Goal: Task Accomplishment & Management: Complete application form

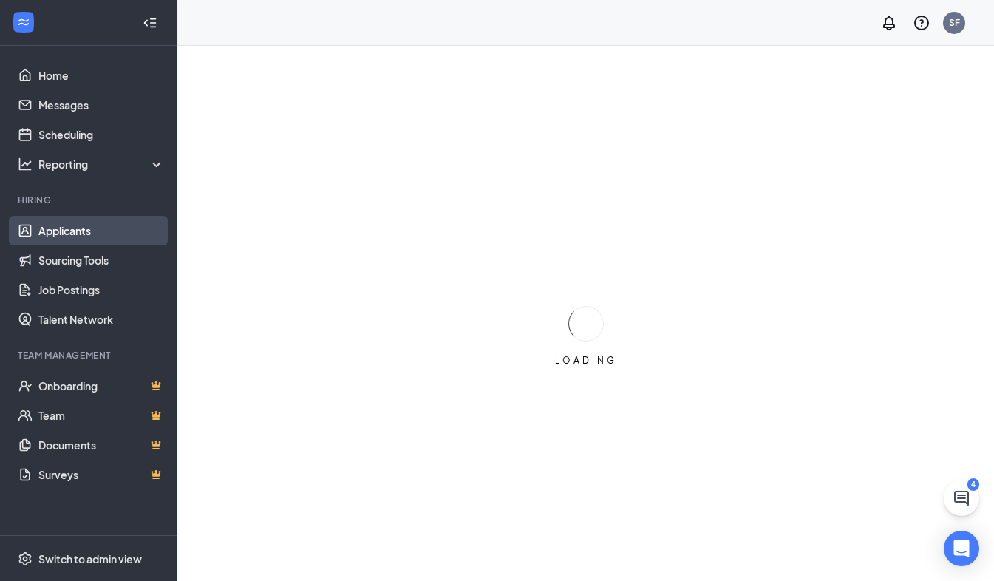
click at [52, 228] on link "Applicants" at bounding box center [101, 231] width 126 height 30
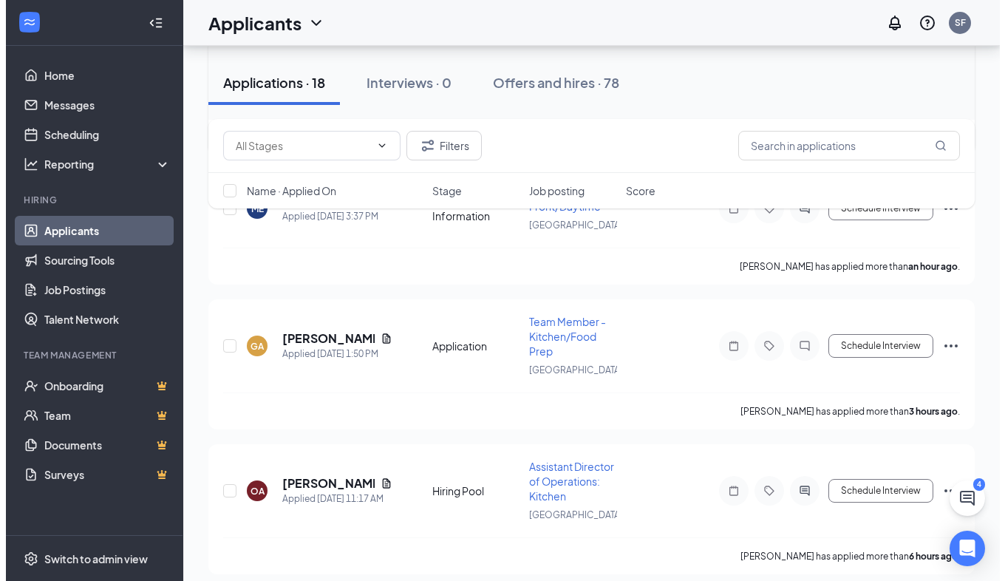
scroll to position [248, 0]
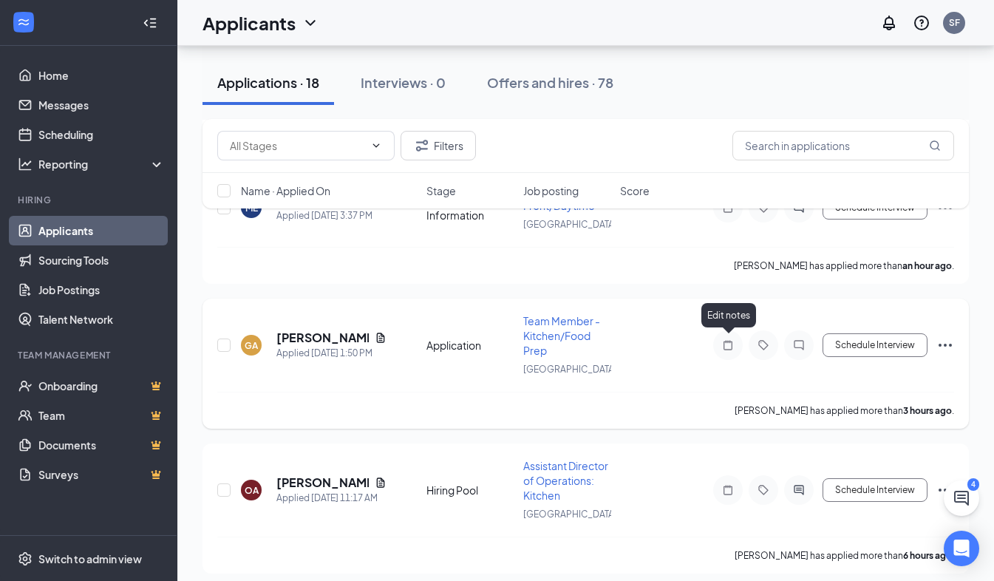
click at [730, 348] on icon "Note" at bounding box center [728, 345] width 18 height 12
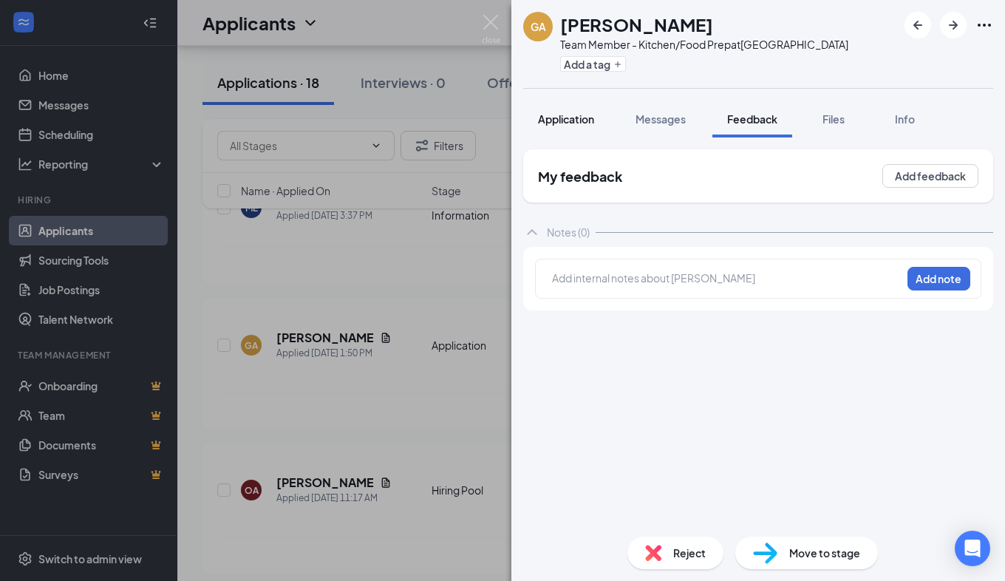
click at [588, 119] on span "Application" at bounding box center [566, 118] width 56 height 13
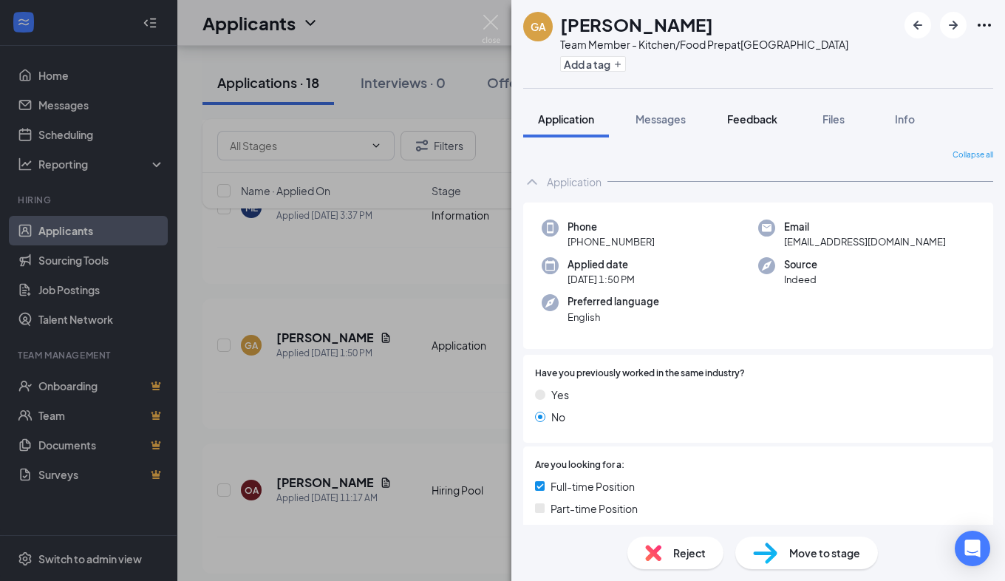
click at [776, 118] on span "Feedback" at bounding box center [752, 118] width 50 height 13
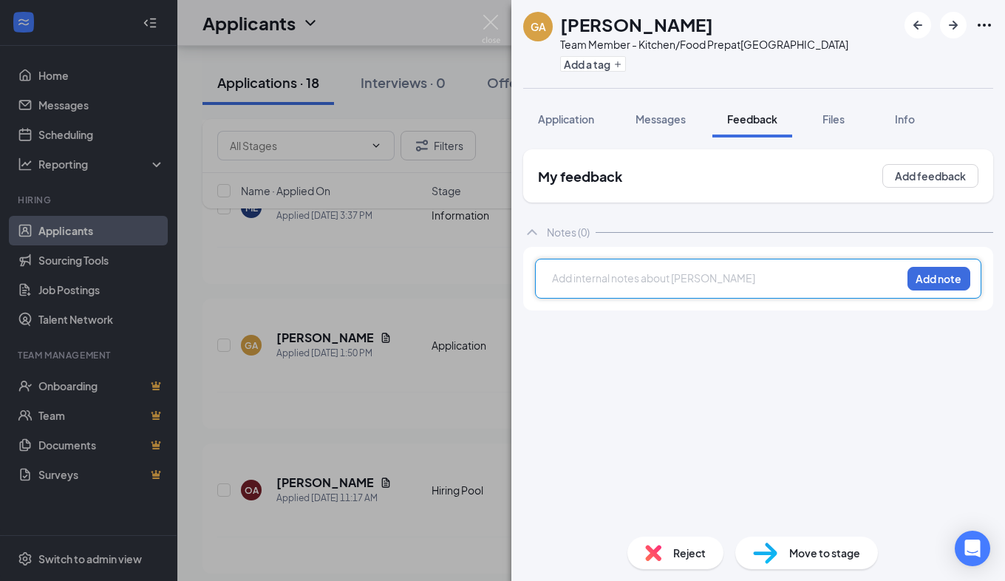
click at [634, 278] on div at bounding box center [727, 279] width 348 height 16
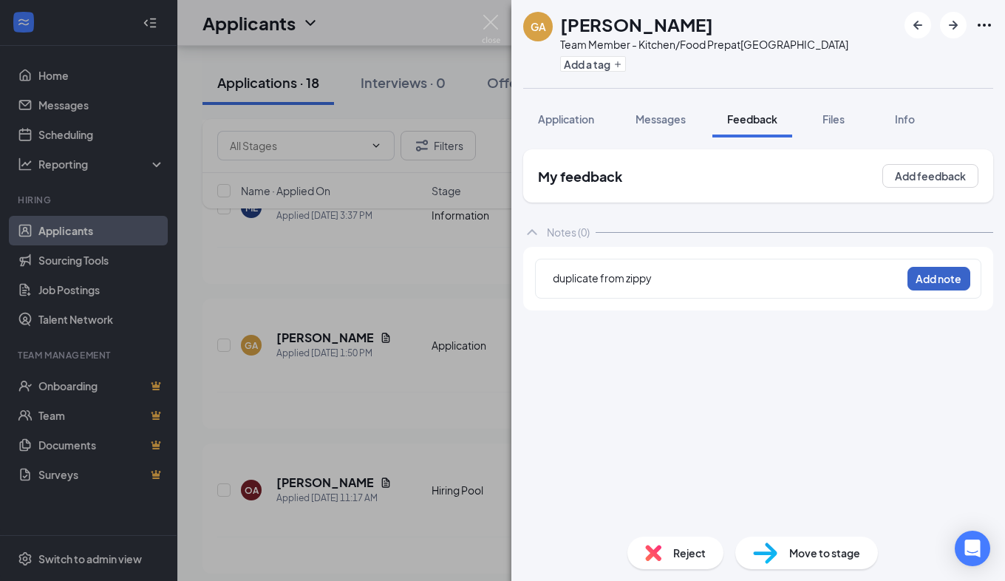
click at [944, 281] on button "Add note" at bounding box center [939, 279] width 63 height 24
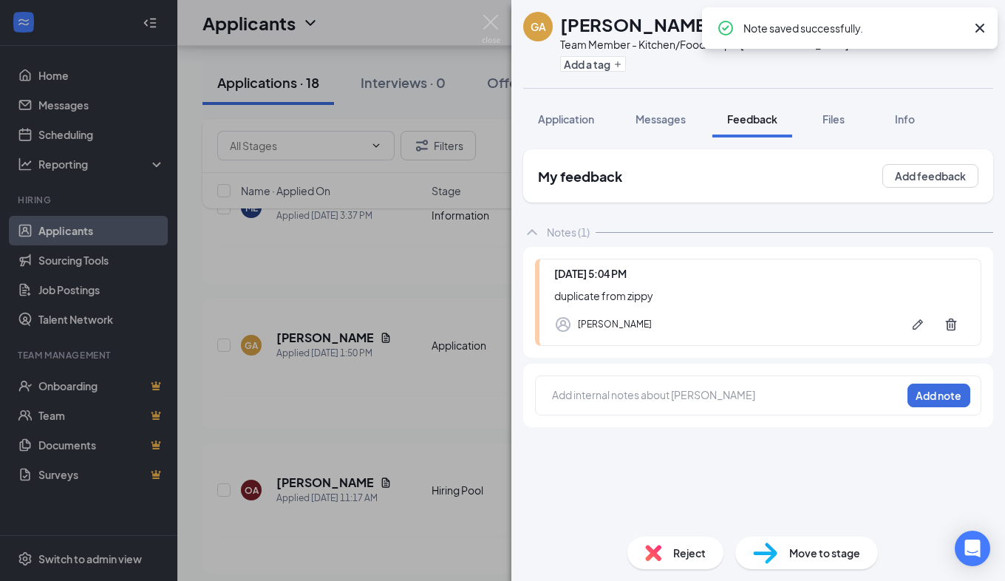
click at [692, 551] on span "Reject" at bounding box center [689, 553] width 33 height 16
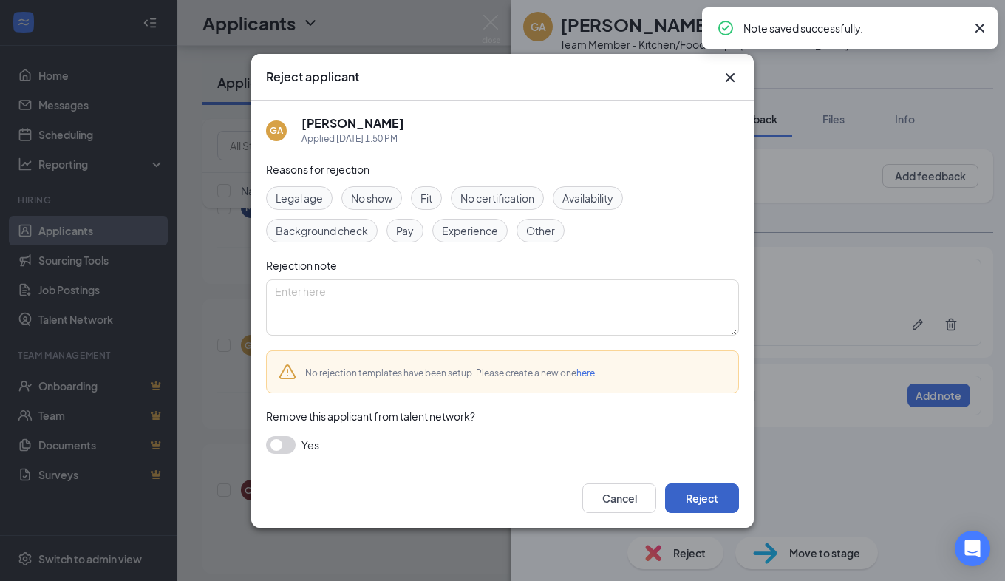
click at [707, 495] on button "Reject" at bounding box center [702, 498] width 74 height 30
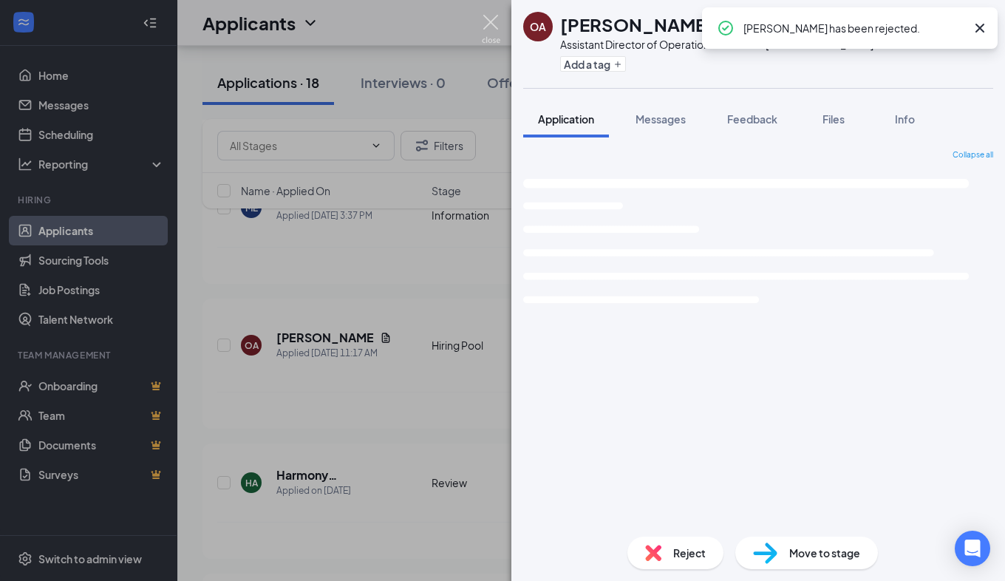
click at [488, 23] on img at bounding box center [491, 29] width 18 height 29
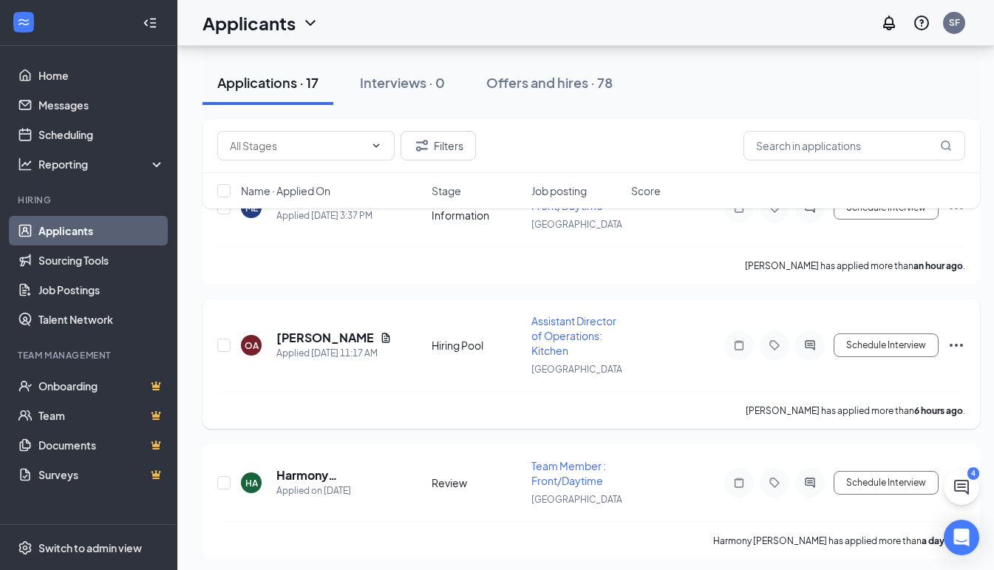
click at [550, 332] on span "Assistant Director of Operations: Kitchen" at bounding box center [574, 335] width 85 height 43
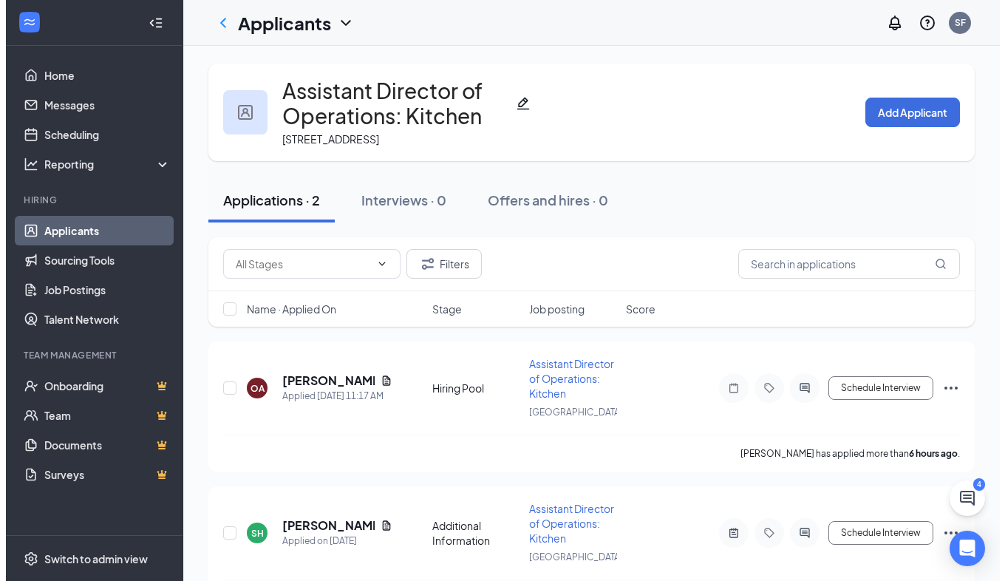
scroll to position [51, 0]
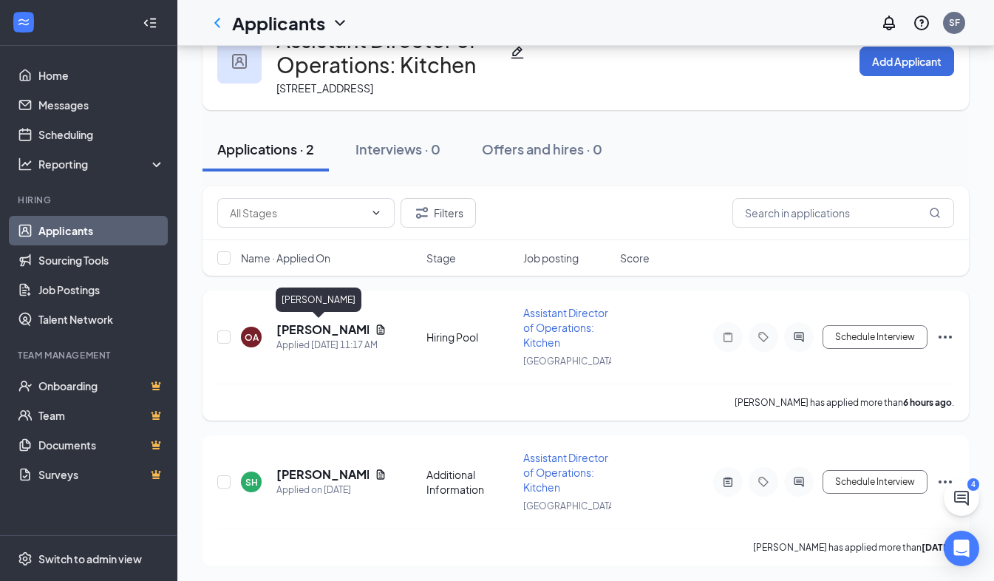
click at [316, 330] on h5 "[PERSON_NAME]" at bounding box center [322, 330] width 92 height 16
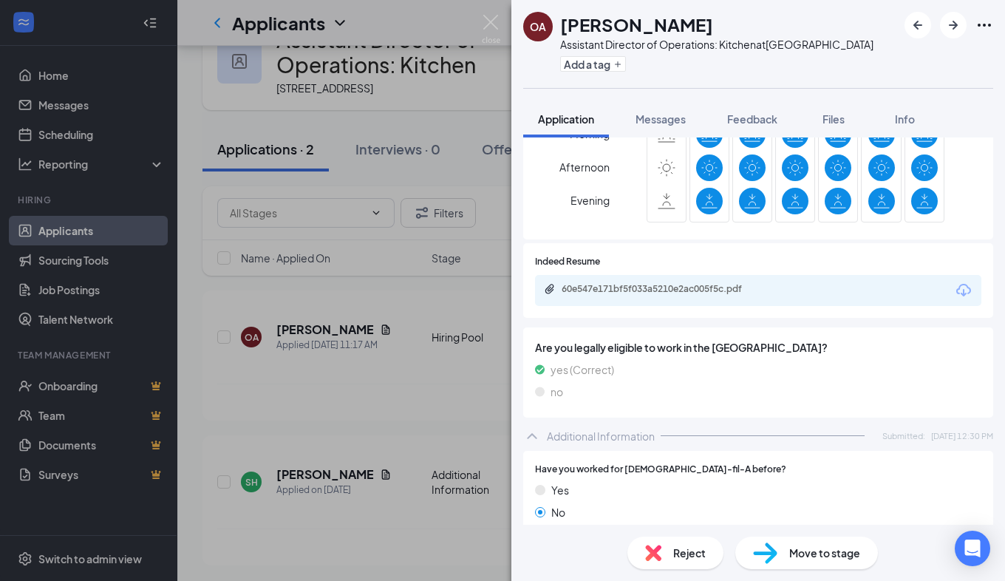
scroll to position [612, 0]
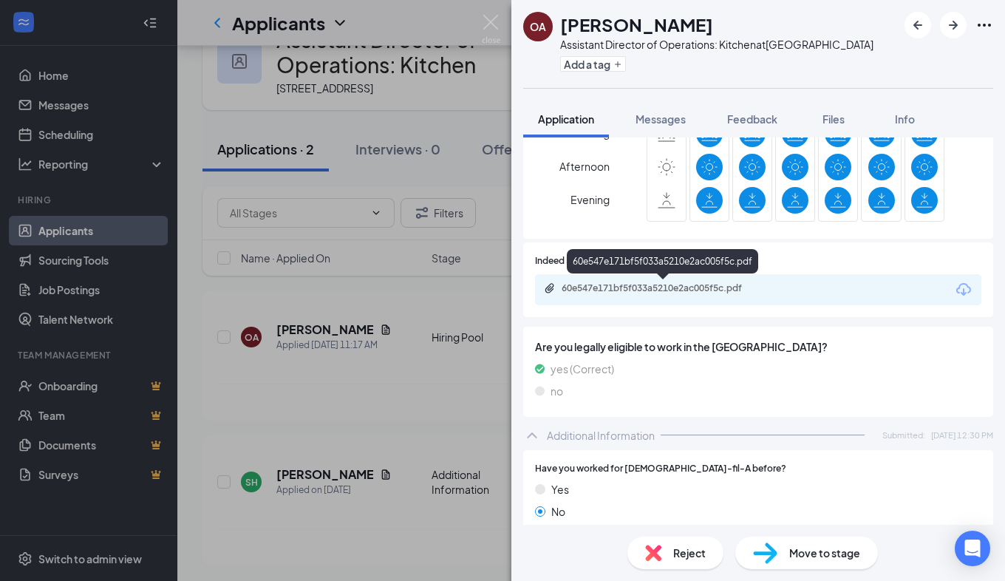
click at [684, 288] on div "60e547e171bf5f033a5210e2ac005f5c.pdf" at bounding box center [665, 288] width 207 height 12
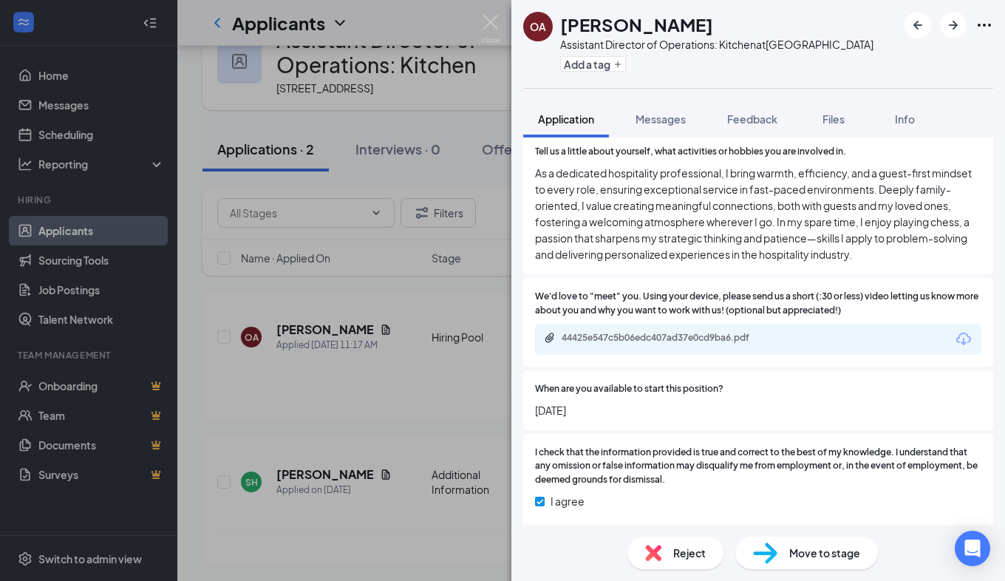
scroll to position [1209, 0]
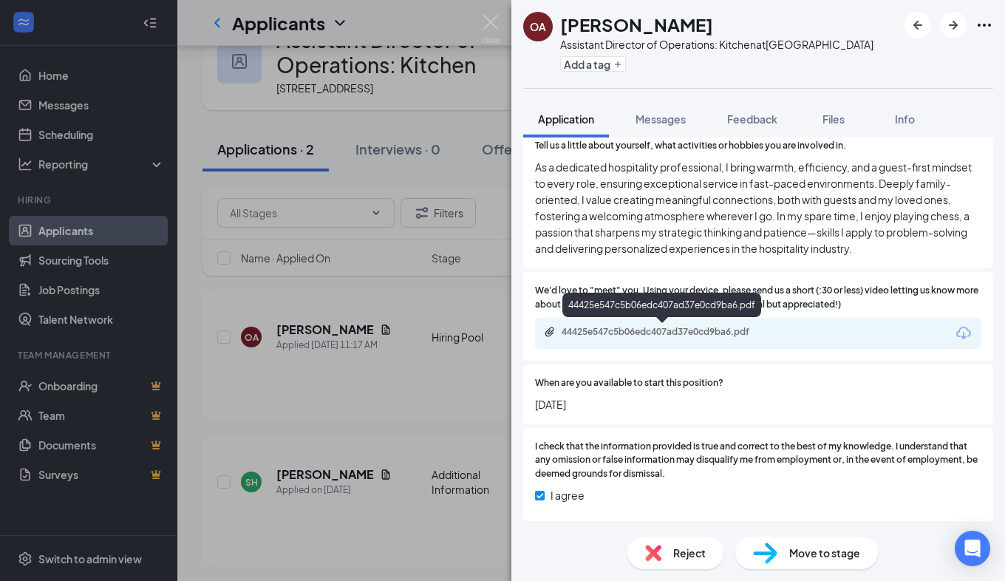
click at [591, 330] on div "44425e547c5b06edc407ad37e0cd9ba6.pdf" at bounding box center [665, 332] width 207 height 12
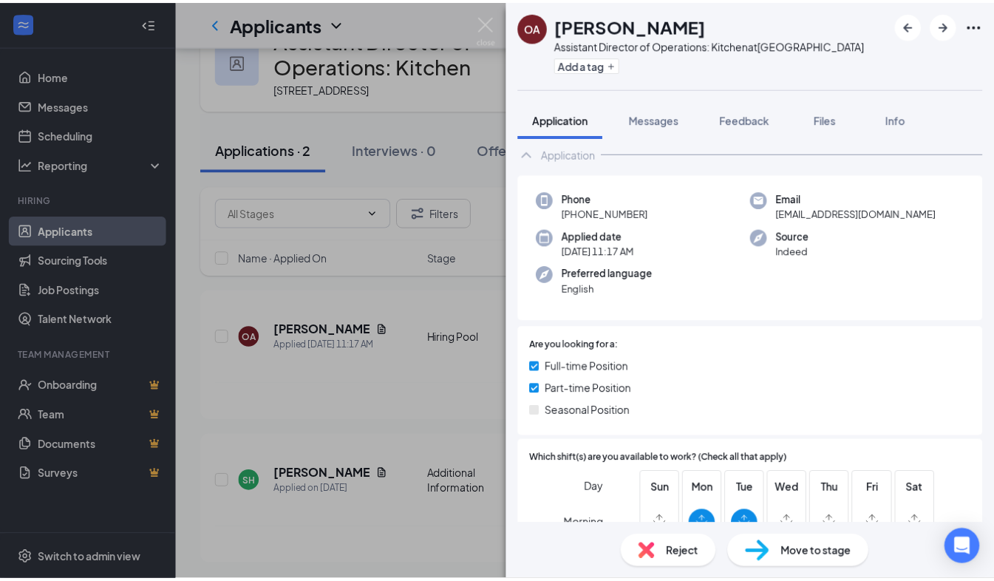
scroll to position [0, 0]
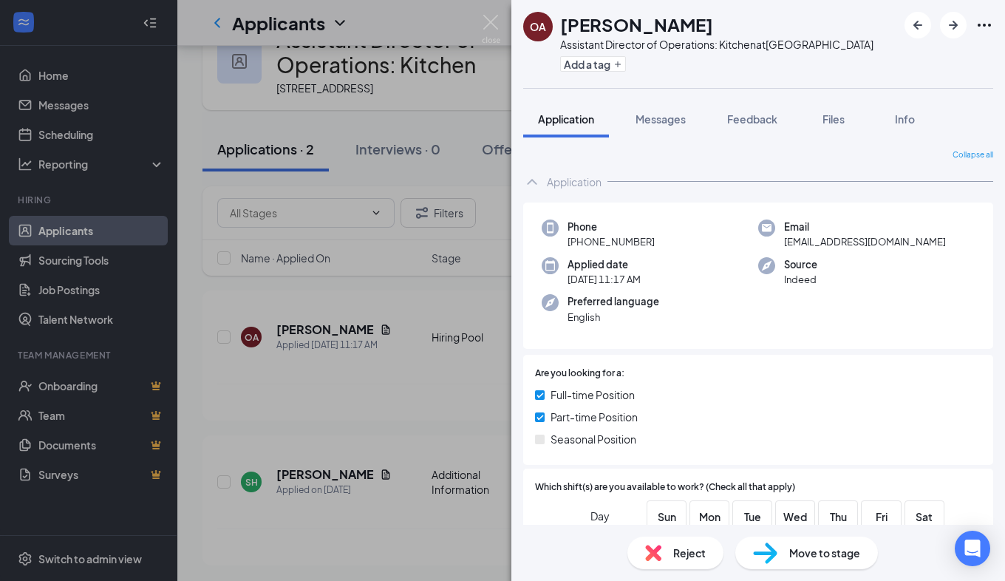
click at [409, 302] on div "OA [PERSON_NAME] Assistant Director of Operations: Kitchen at [GEOGRAPHIC_DATA]…" at bounding box center [502, 290] width 1005 height 581
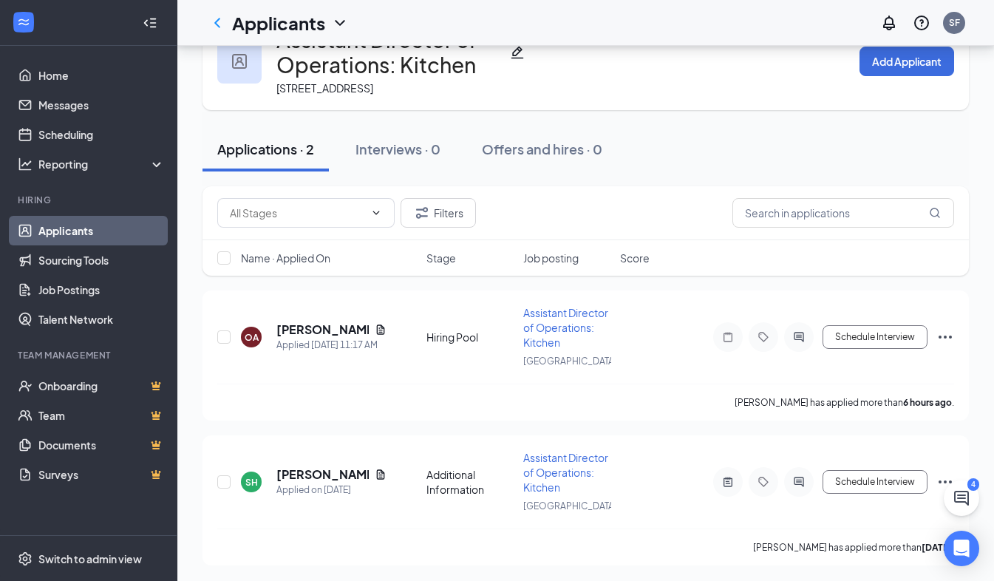
click at [44, 242] on link "Applicants" at bounding box center [101, 231] width 126 height 30
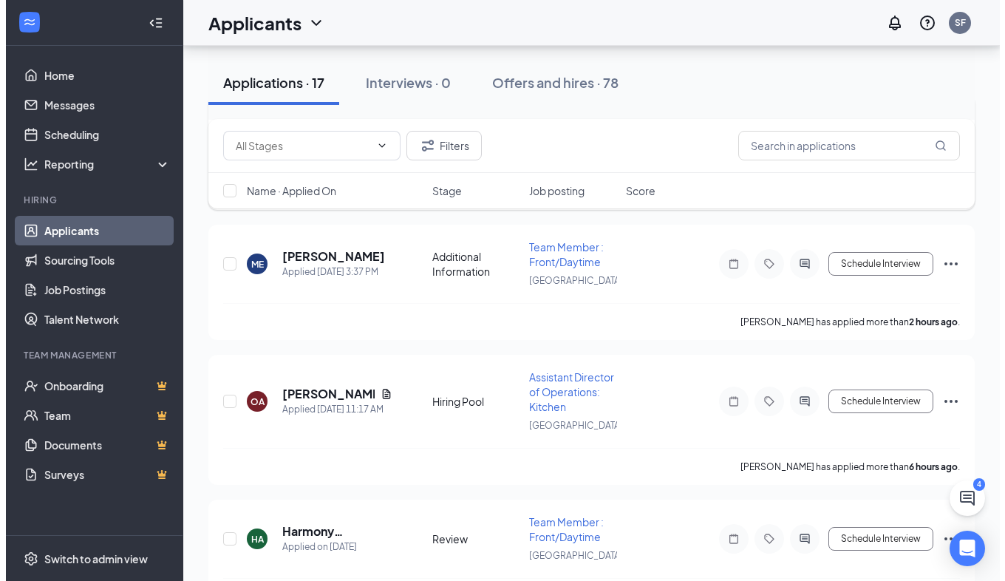
scroll to position [194, 0]
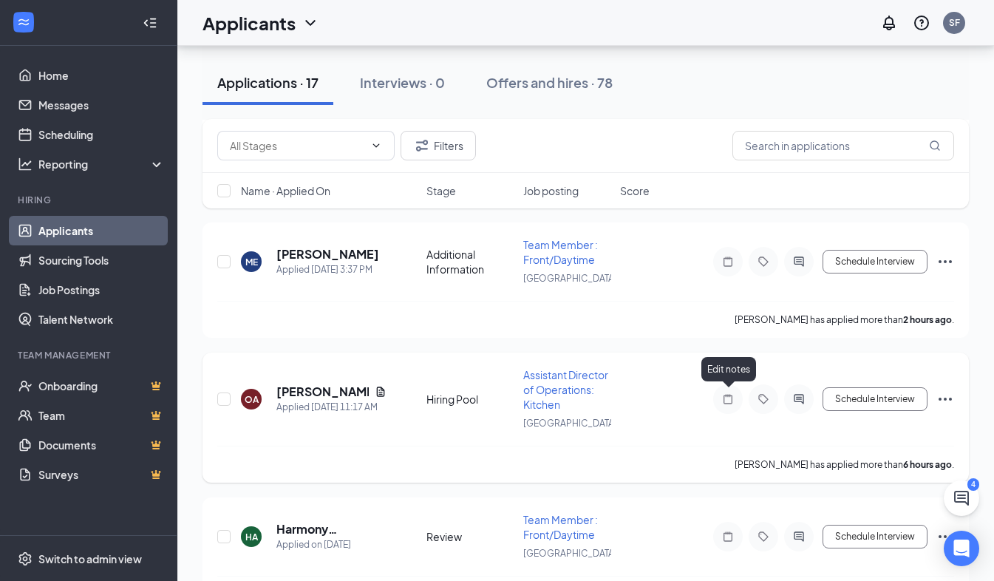
click at [727, 398] on icon "Note" at bounding box center [728, 399] width 18 height 12
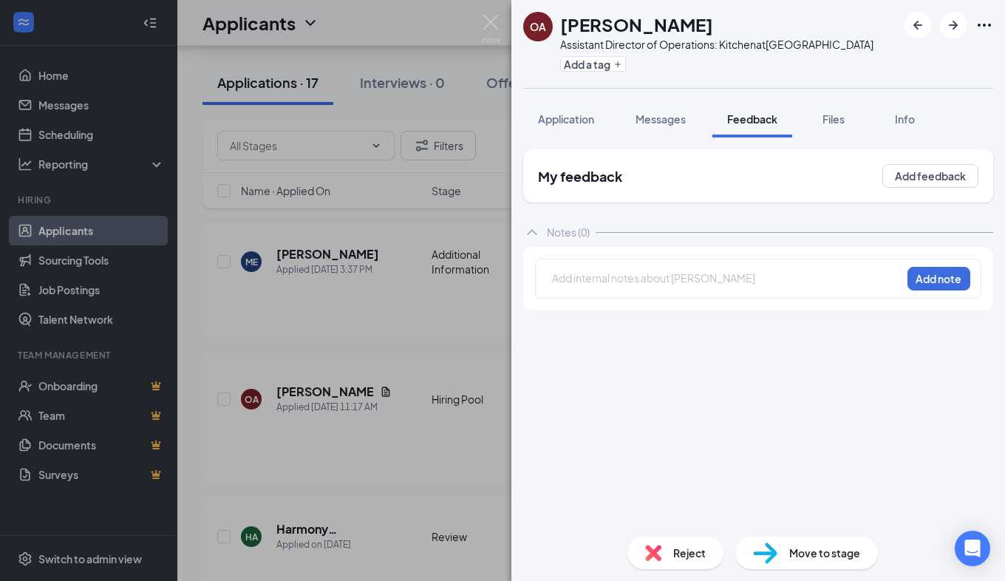
click at [761, 212] on div "My feedback Add feedback" at bounding box center [758, 183] width 470 height 68
click at [739, 371] on div "My feedback Add feedback Notes (0) Add internal notes about [PERSON_NAME] Add n…" at bounding box center [758, 337] width 470 height 376
click at [730, 266] on div "Add internal notes about [PERSON_NAME] Add note" at bounding box center [758, 279] width 447 height 40
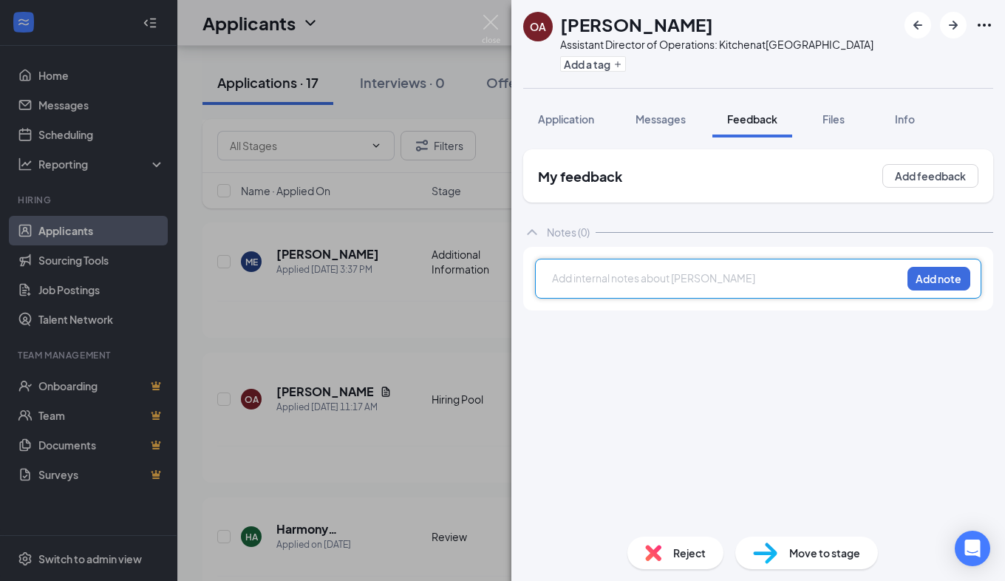
click at [730, 280] on div at bounding box center [727, 279] width 348 height 16
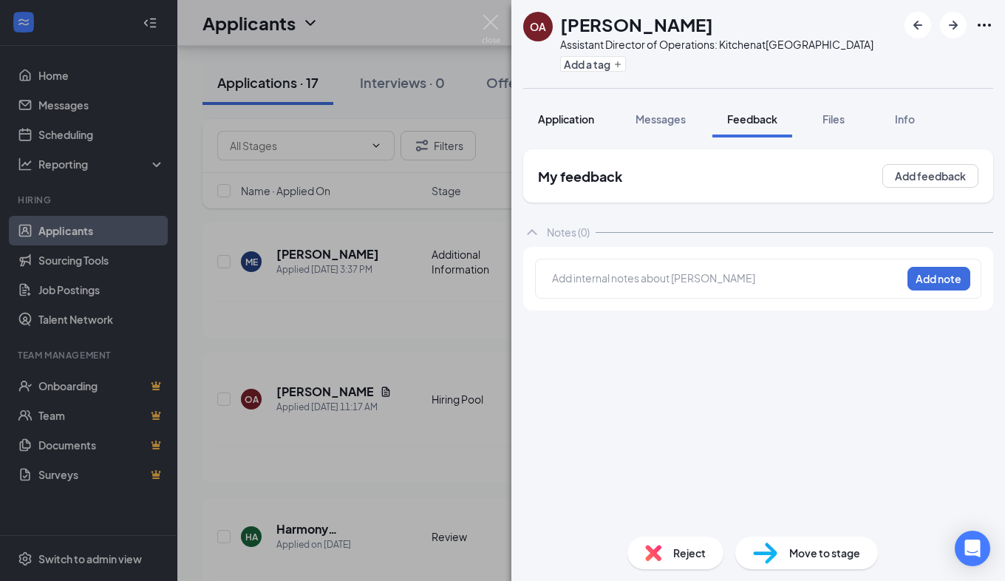
click at [579, 130] on button "Application" at bounding box center [566, 119] width 86 height 37
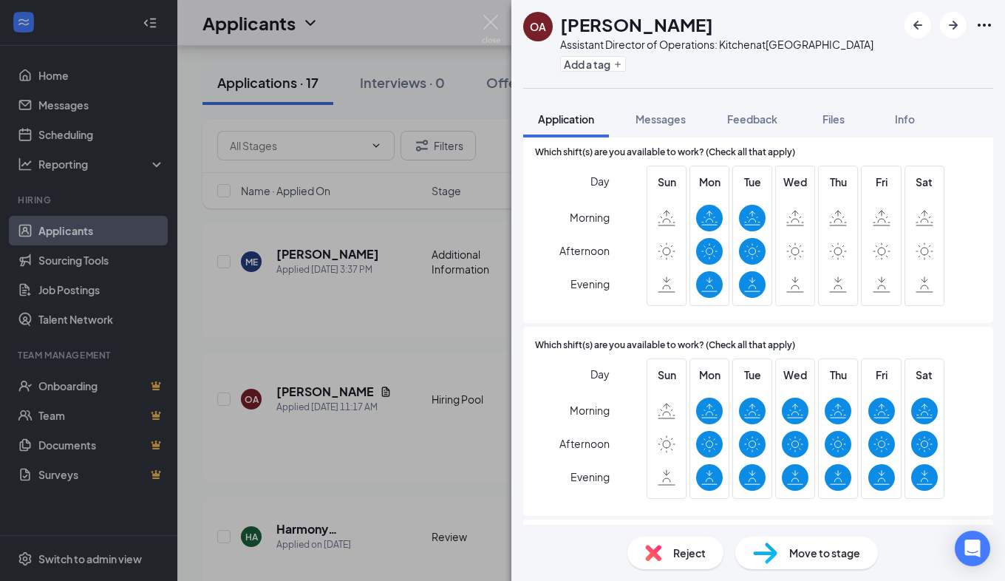
scroll to position [334, 0]
click at [739, 118] on span "Feedback" at bounding box center [752, 118] width 50 height 13
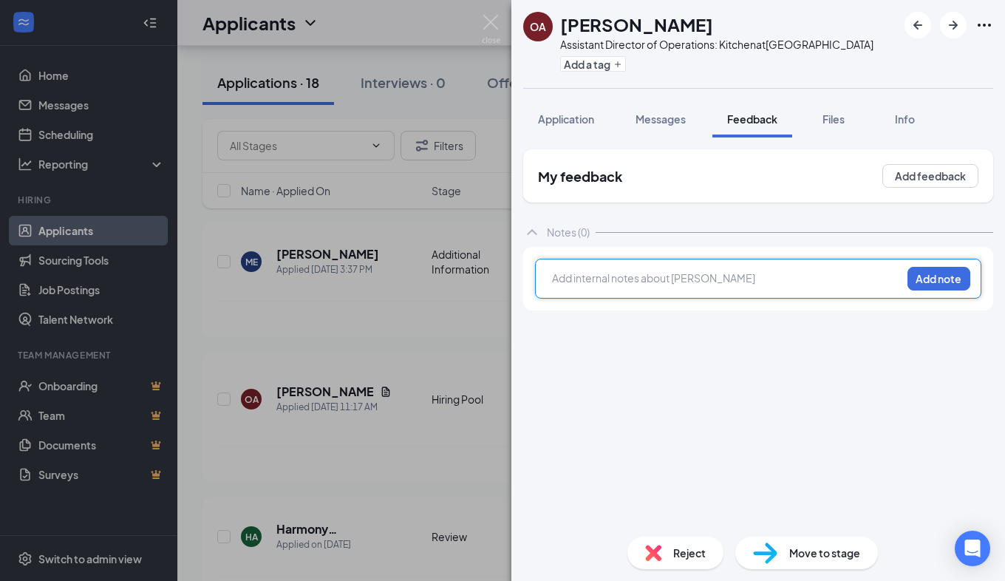
click at [679, 271] on div at bounding box center [727, 279] width 348 height 16
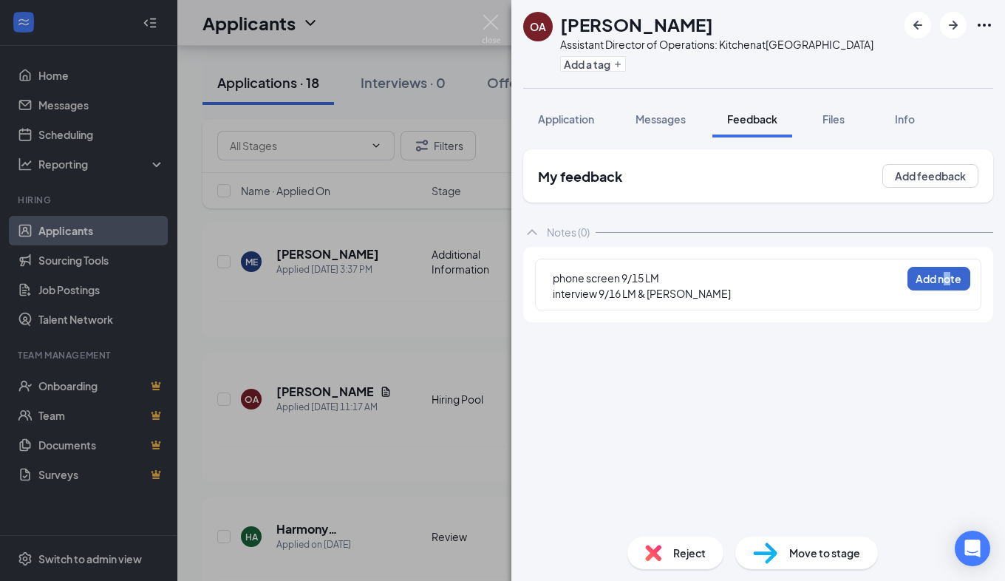
drag, startPoint x: 945, startPoint y: 265, endPoint x: 950, endPoint y: 281, distance: 16.4
click at [950, 281] on div "phone screen 9/15 LM interview 9/16 LM & [PERSON_NAME] note" at bounding box center [758, 285] width 447 height 52
click at [950, 281] on button "Add note" at bounding box center [939, 279] width 63 height 24
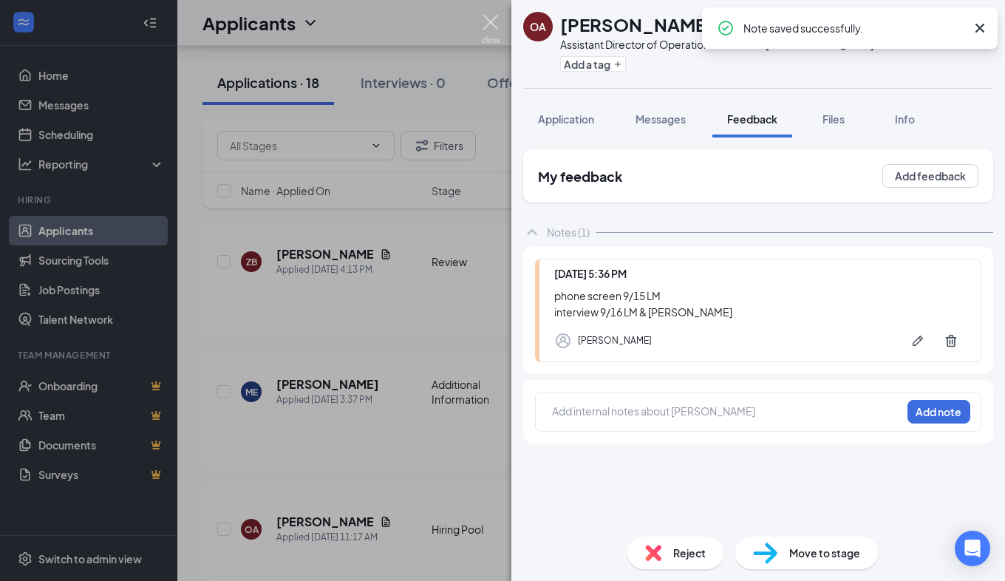
click at [493, 26] on img at bounding box center [491, 29] width 18 height 29
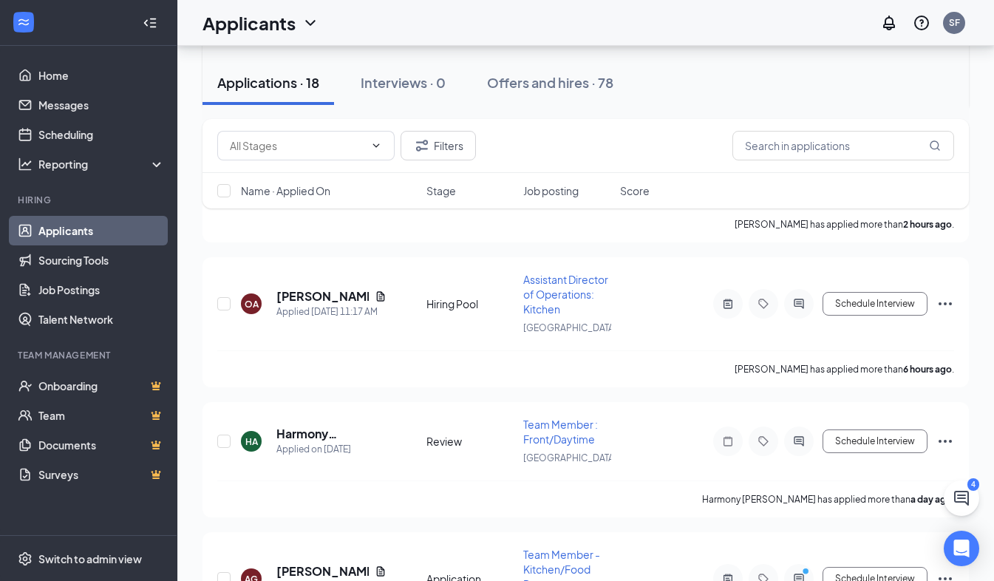
scroll to position [424, 0]
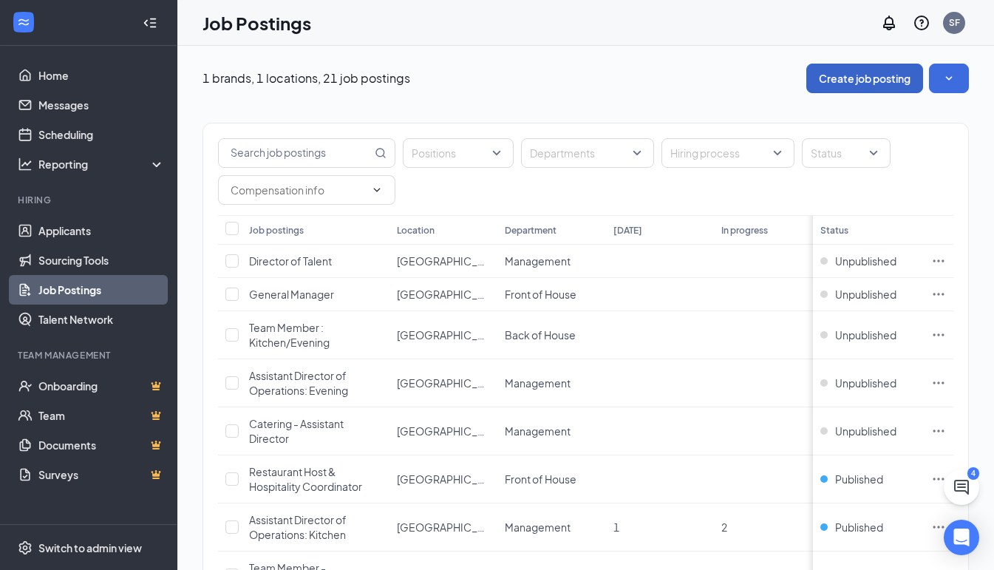
click at [874, 88] on button "Create job posting" at bounding box center [865, 79] width 117 height 30
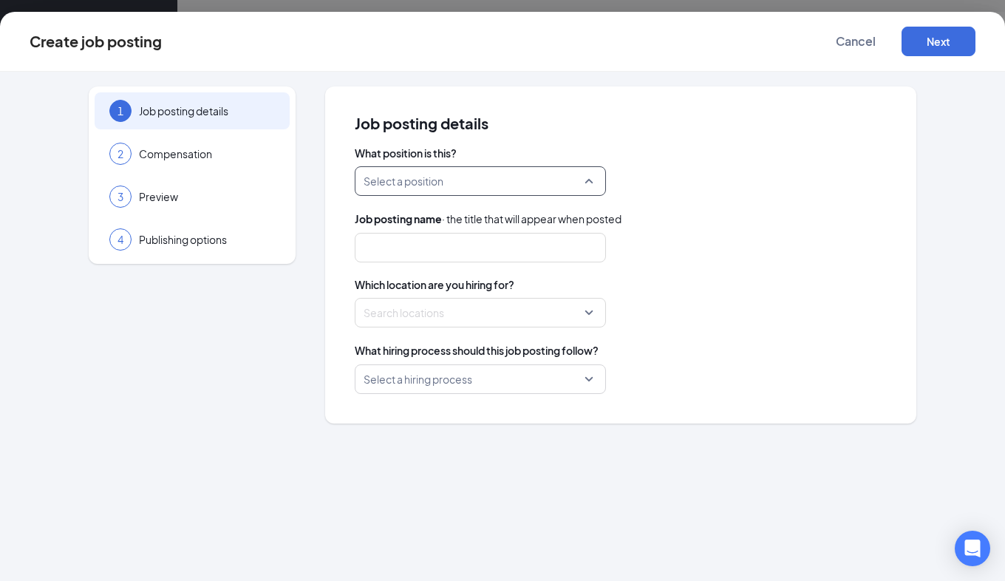
click at [406, 189] on input "search" at bounding box center [475, 181] width 223 height 28
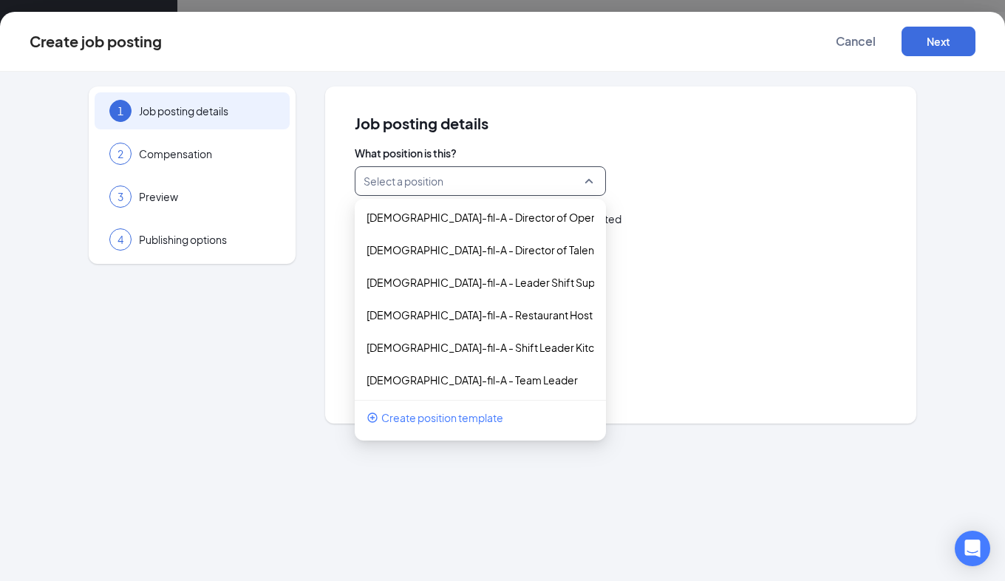
scroll to position [206, 0]
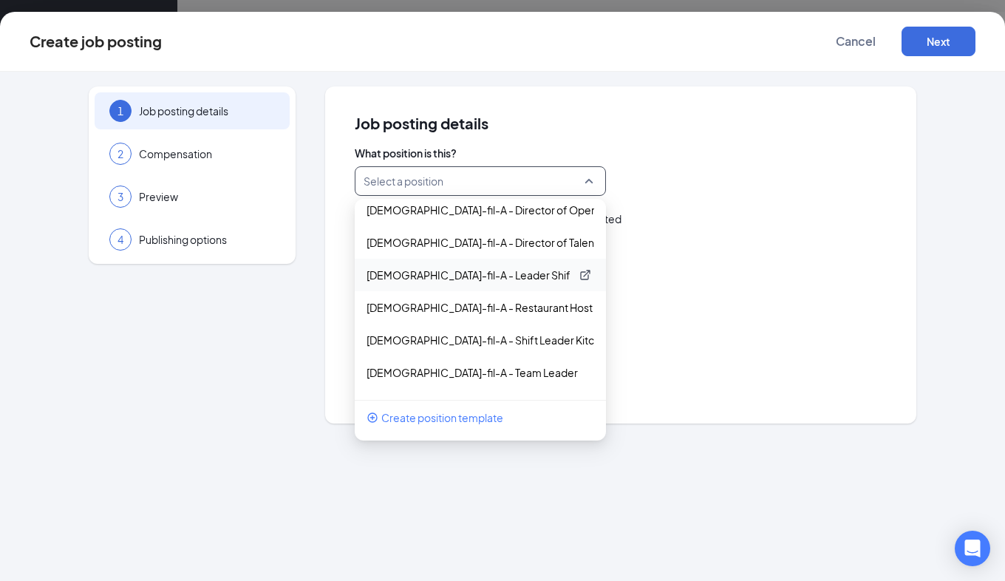
click at [474, 276] on p "Chick-fil-A - Leader Shift Supervisor" at bounding box center [469, 275] width 204 height 15
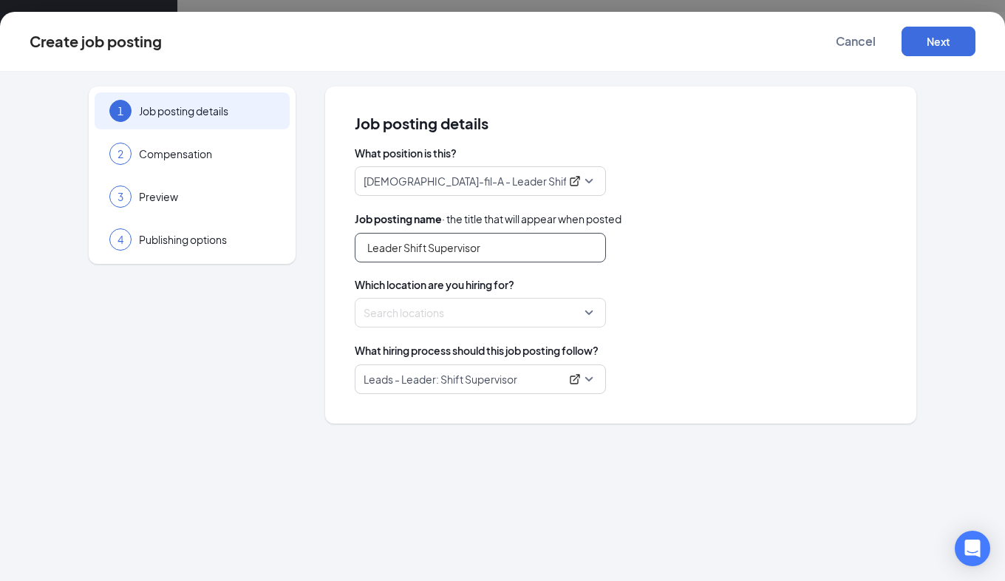
click at [461, 249] on input "Leader Shift Supervisor" at bounding box center [480, 248] width 251 height 30
click at [406, 250] on input "Leader Shift Supervisor" at bounding box center [480, 248] width 251 height 30
click at [464, 244] on input "Shift Supervisor" at bounding box center [480, 248] width 251 height 30
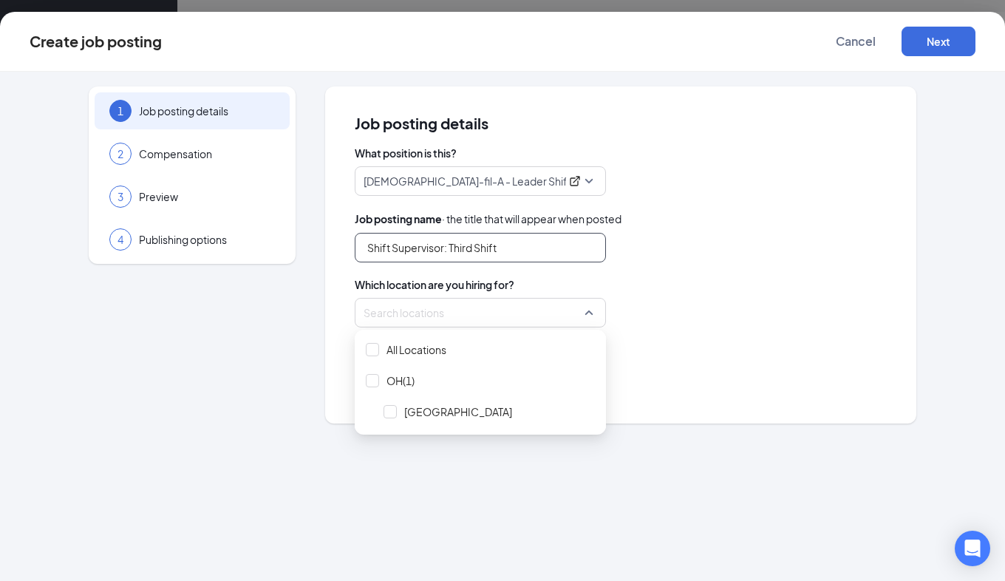
click at [444, 321] on div at bounding box center [475, 313] width 223 height 24
type input "Shift Supervisor: Third Shift"
click at [373, 380] on div at bounding box center [372, 380] width 13 height 13
click at [711, 299] on div "Locations (1)" at bounding box center [621, 313] width 532 height 30
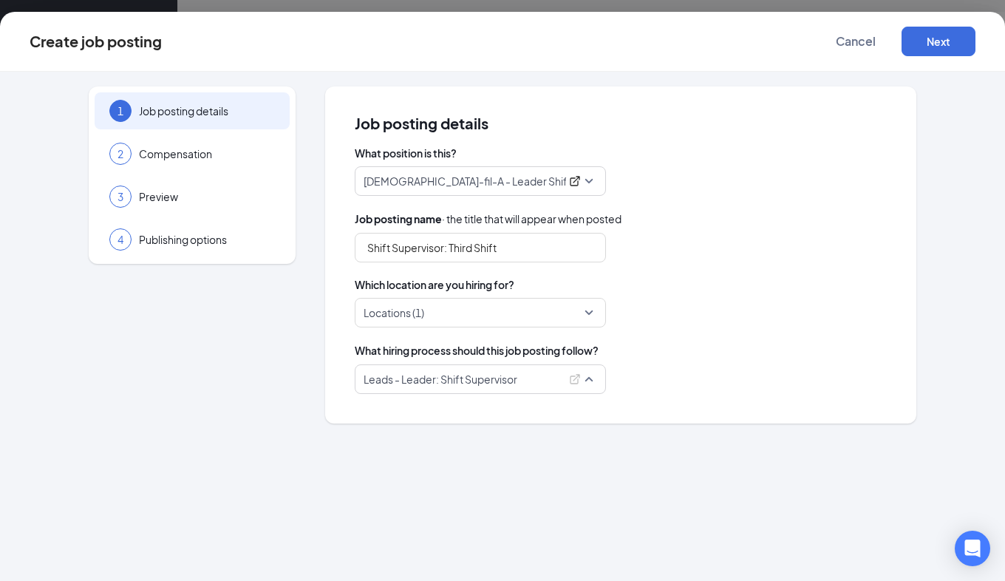
click at [471, 381] on p "Leads - Leader: Shift Supervisor" at bounding box center [462, 379] width 197 height 15
click at [747, 282] on span "Which location are you hiring for?" at bounding box center [621, 284] width 532 height 15
click at [934, 40] on button "Next" at bounding box center [939, 42] width 74 height 30
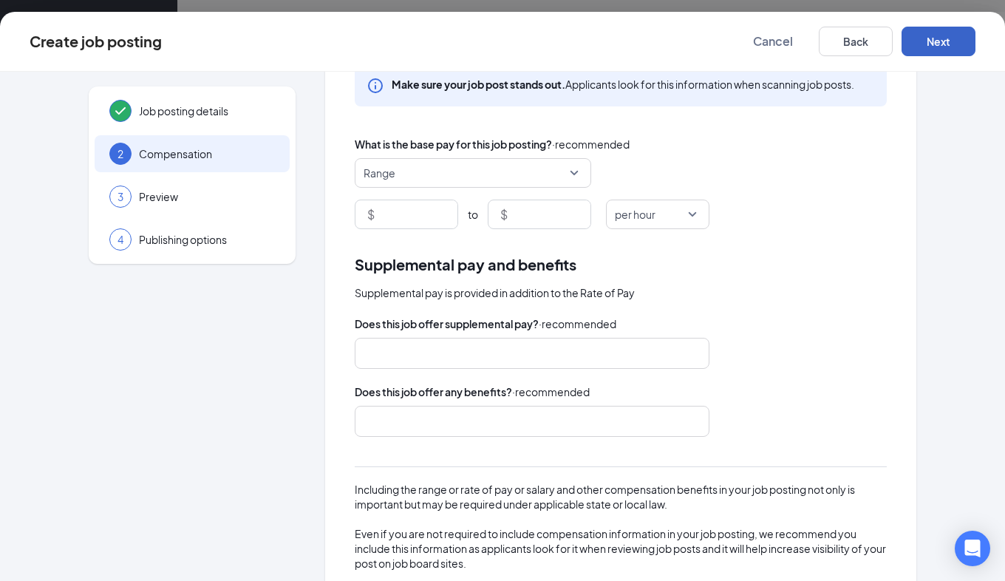
scroll to position [85, 0]
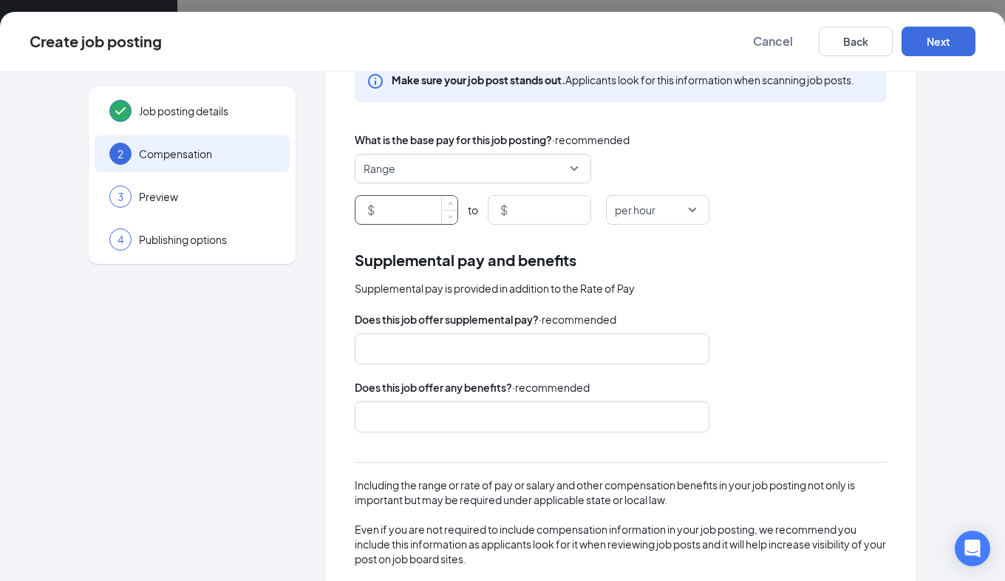
click at [416, 214] on input at bounding box center [418, 210] width 80 height 28
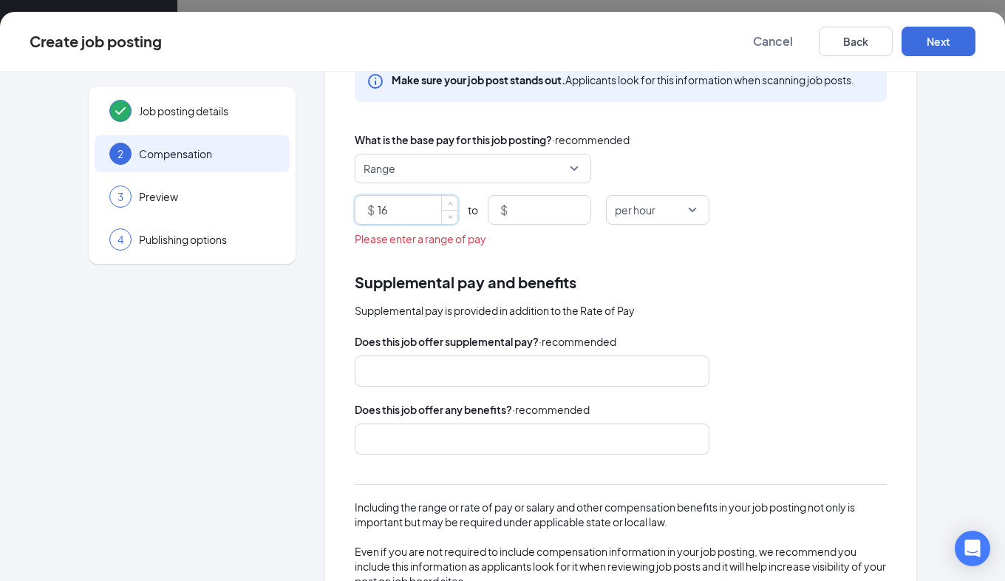
type input "16"
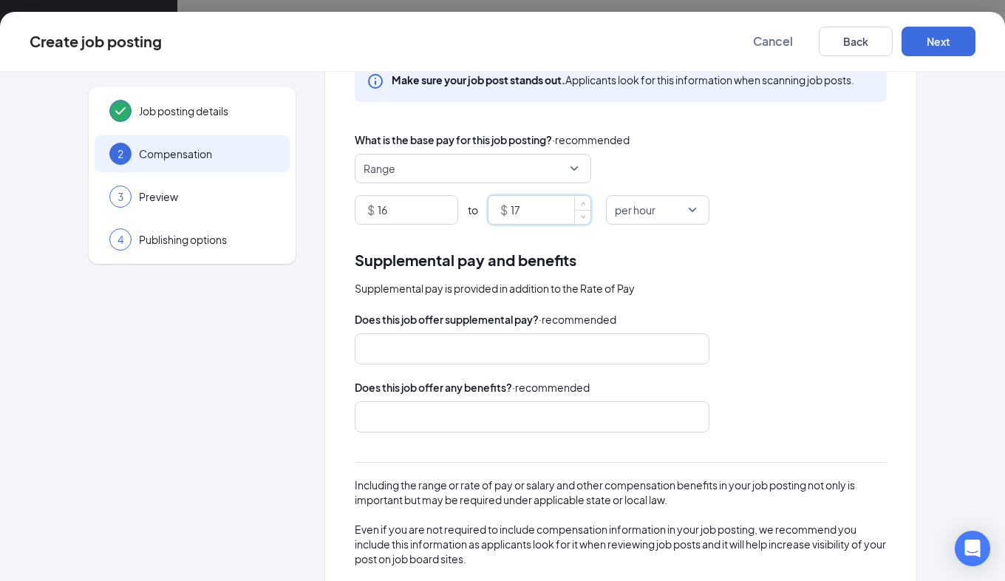
type input "17"
click at [475, 350] on div at bounding box center [525, 349] width 316 height 24
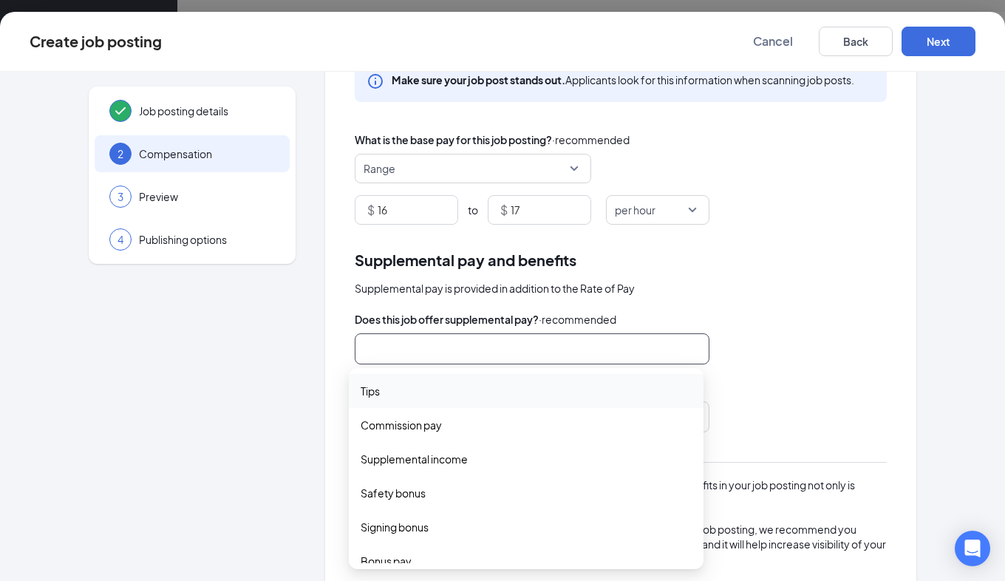
scroll to position [189, 0]
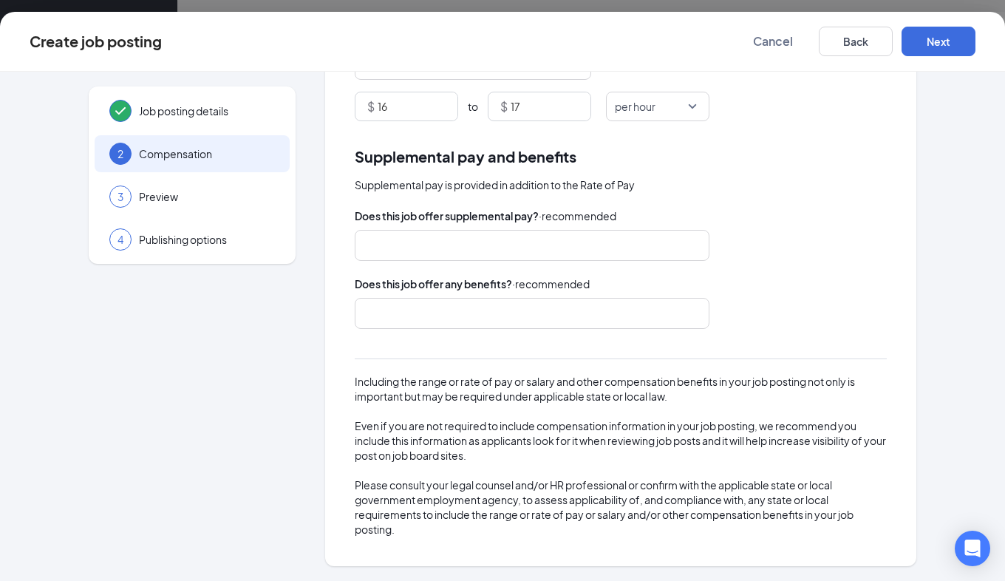
click at [815, 251] on div "tips commission_pay Tips Commission pay Supplemental income Safety bonus Signin…" at bounding box center [621, 245] width 532 height 31
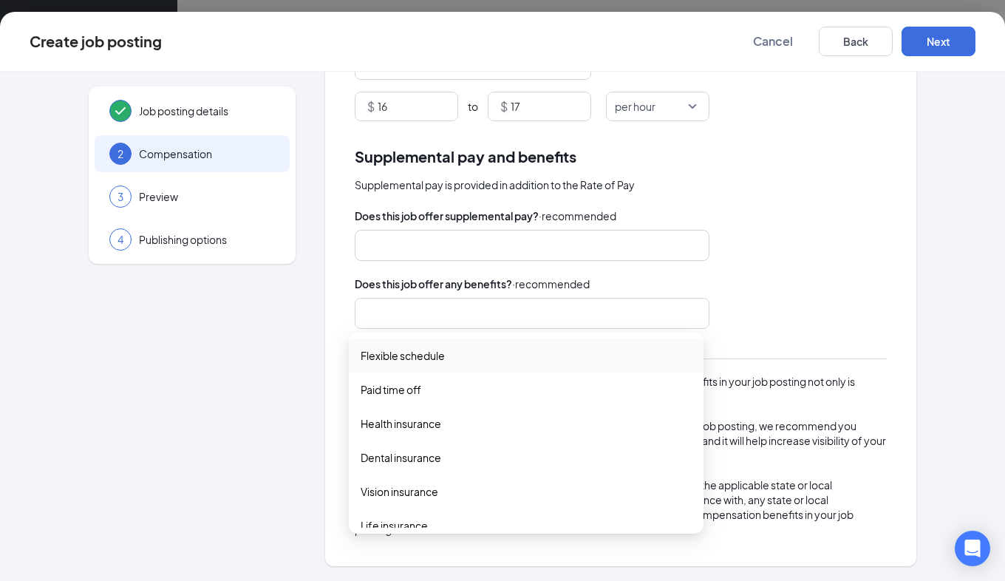
click at [510, 298] on div at bounding box center [532, 313] width 355 height 31
click at [420, 367] on div "Flexible schedule" at bounding box center [526, 356] width 355 height 34
click at [415, 393] on span "Paid time off" at bounding box center [391, 391] width 61 height 16
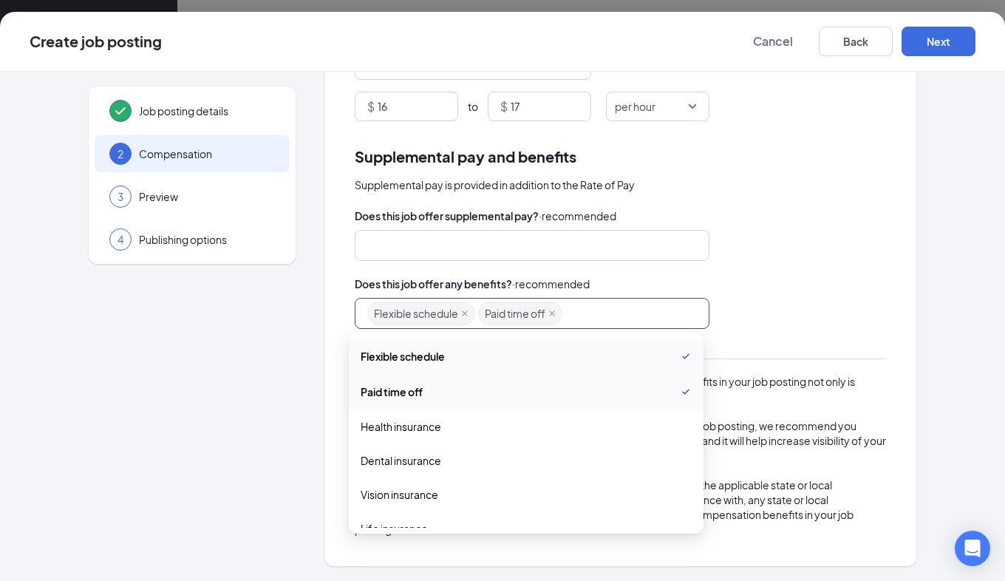
click at [415, 393] on span "Paid time off" at bounding box center [392, 392] width 62 height 16
click at [414, 424] on span "Health insurance" at bounding box center [401, 425] width 81 height 16
click at [416, 450] on div "Dental insurance" at bounding box center [526, 461] width 355 height 34
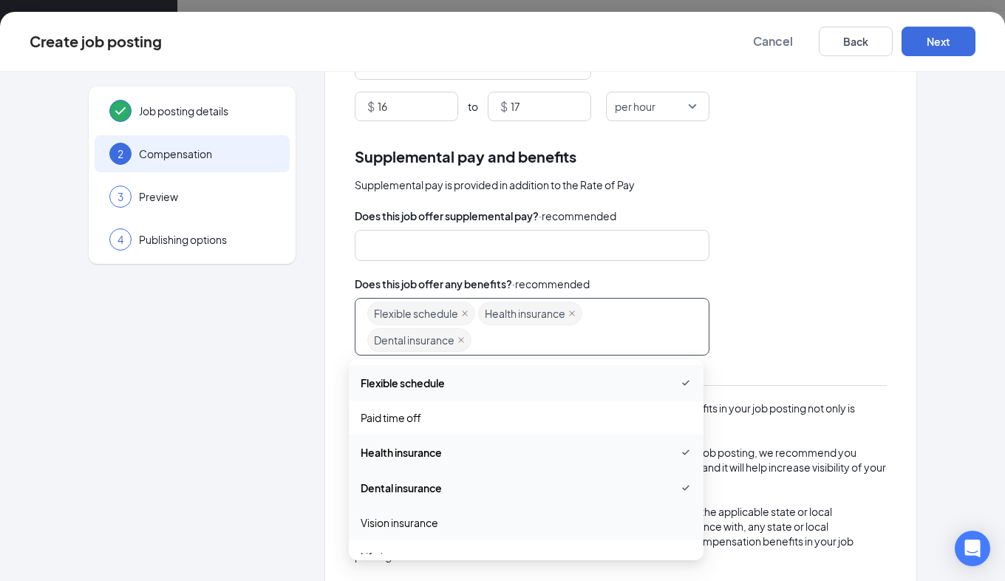
click at [424, 509] on div "Vision insurance" at bounding box center [526, 523] width 355 height 34
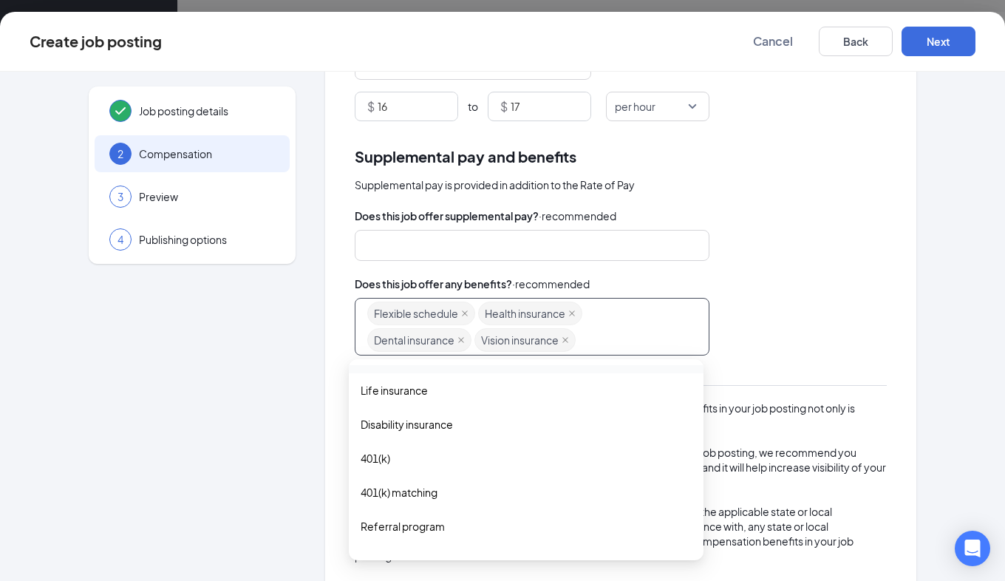
scroll to position [169, 0]
click at [413, 386] on span "Life insurance" at bounding box center [394, 389] width 67 height 16
click at [413, 458] on span "401(k)" at bounding box center [526, 459] width 331 height 16
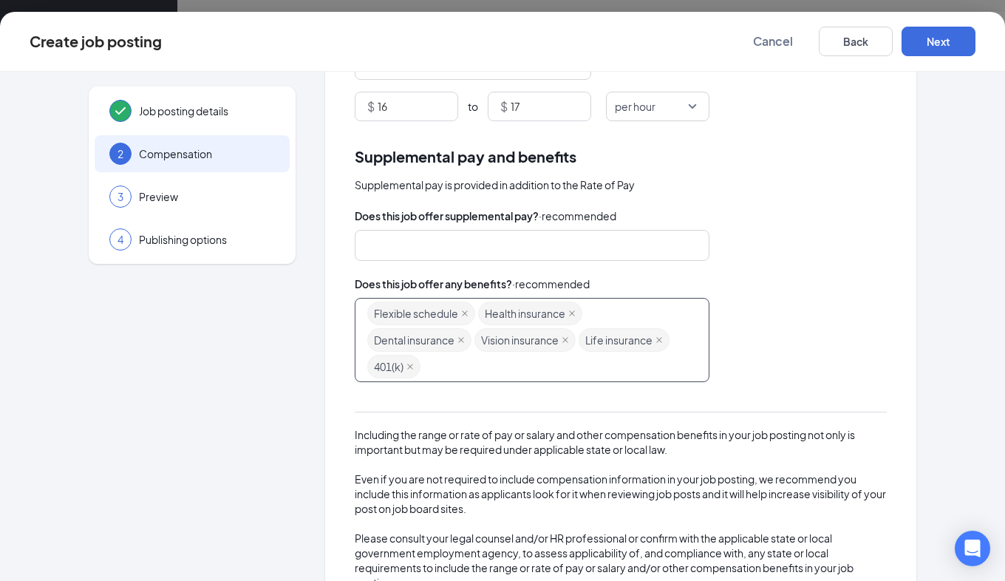
click at [449, 365] on div "Flexible schedule Health insurance Dental insurance Vision insurance Life insur…" at bounding box center [525, 340] width 316 height 80
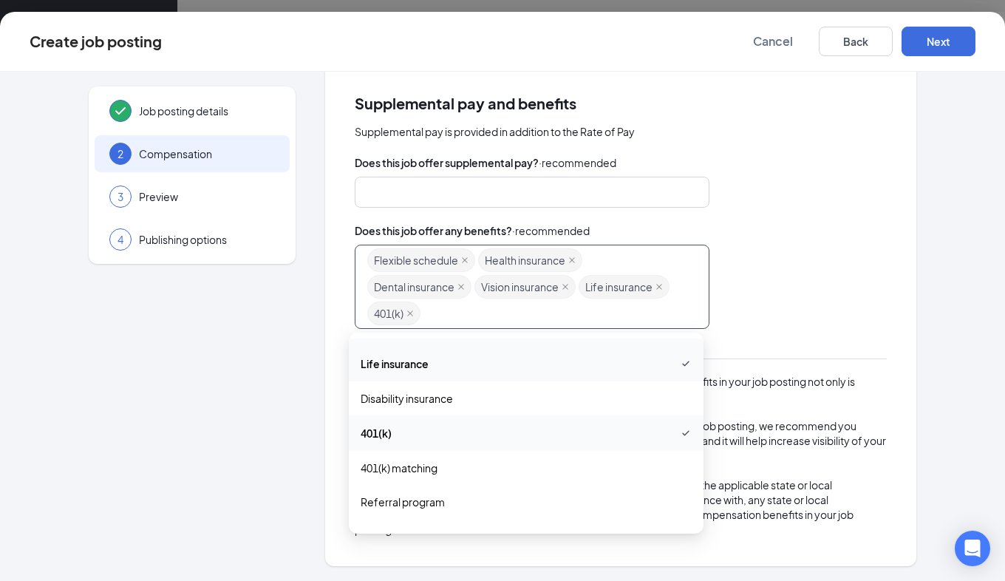
click at [556, 315] on div "Flexible schedule Health insurance Dental insurance Vision insurance Life insur…" at bounding box center [525, 287] width 316 height 80
click at [414, 464] on span "401(k) matching" at bounding box center [399, 468] width 77 height 16
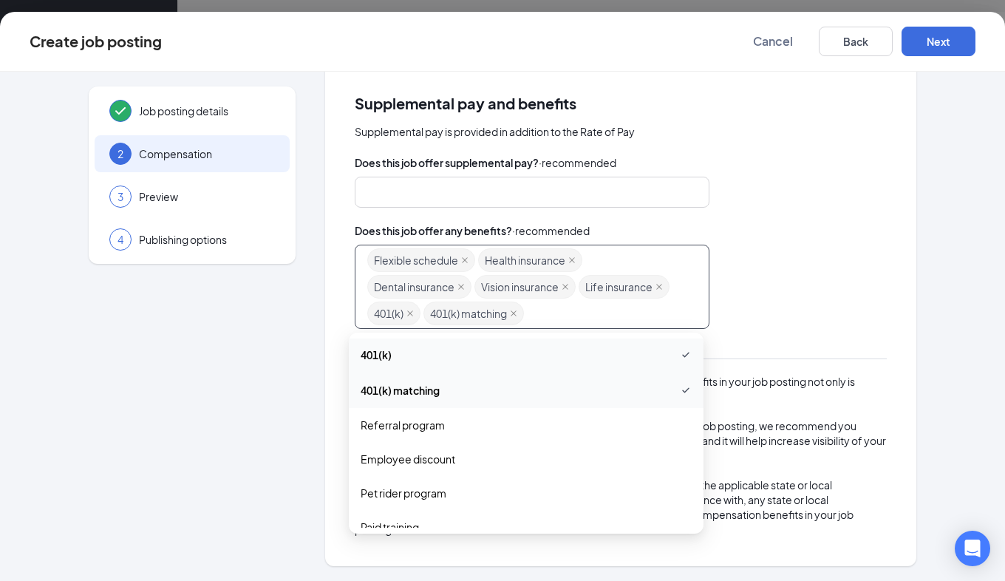
scroll to position [248, 0]
click at [401, 441] on div "Employee discount" at bounding box center [526, 458] width 355 height 34
click at [402, 430] on span "Referral program" at bounding box center [403, 423] width 84 height 16
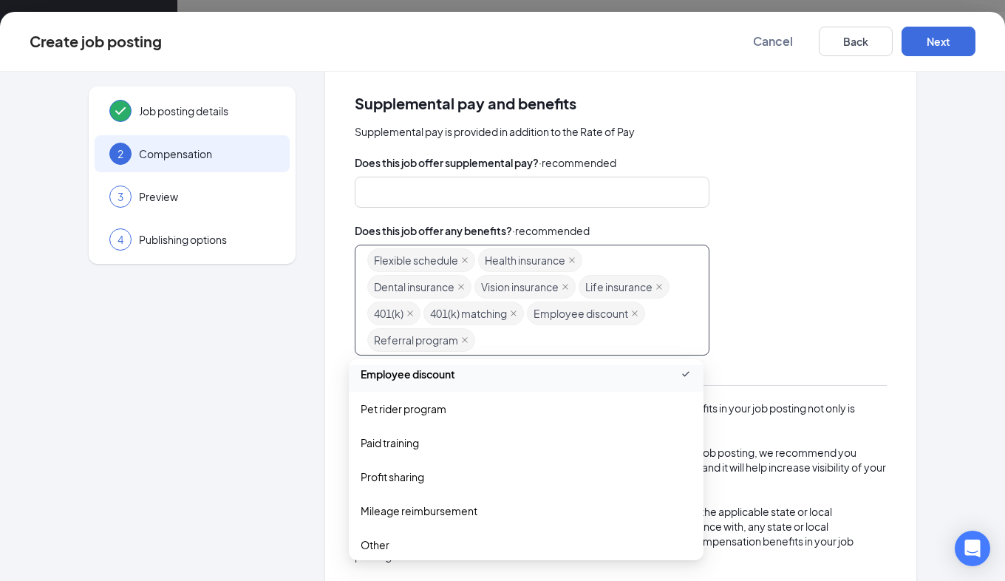
scroll to position [362, 0]
click at [390, 444] on span "Paid training" at bounding box center [390, 441] width 58 height 16
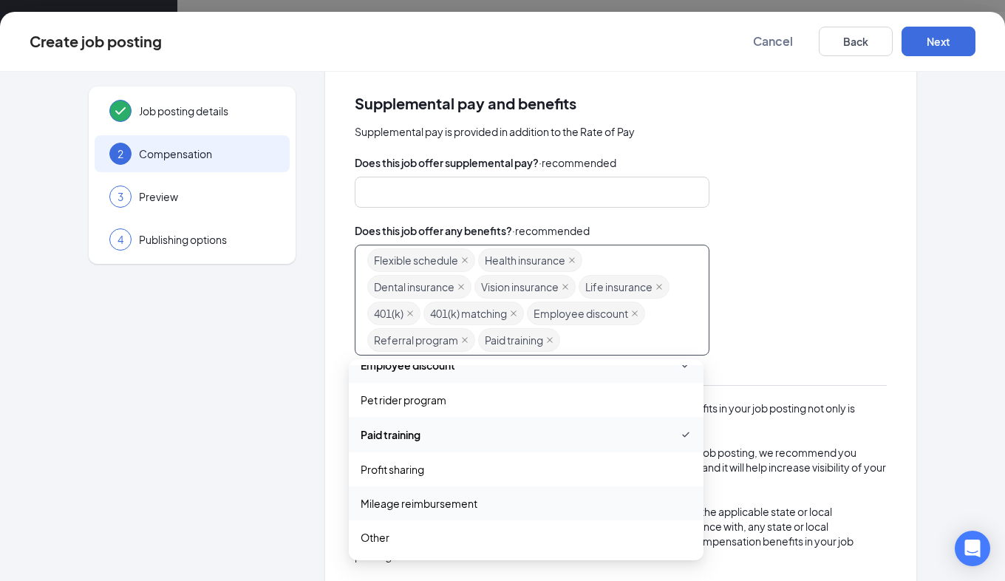
click at [407, 510] on span "Mileage reimbursement" at bounding box center [419, 503] width 117 height 16
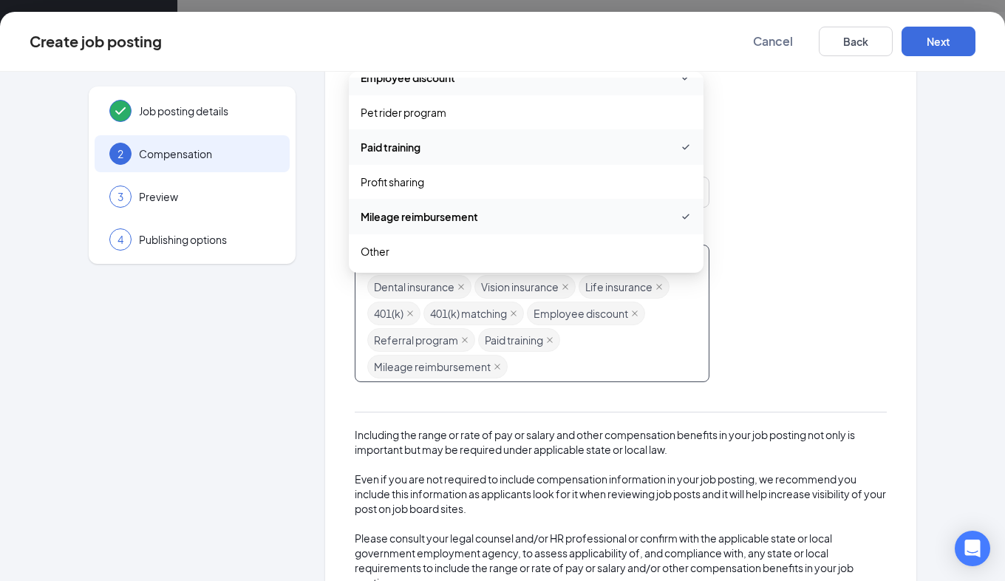
click at [850, 318] on div "Flexible schedule Health insurance Dental insurance Vision insurance Life insur…" at bounding box center [621, 314] width 532 height 138
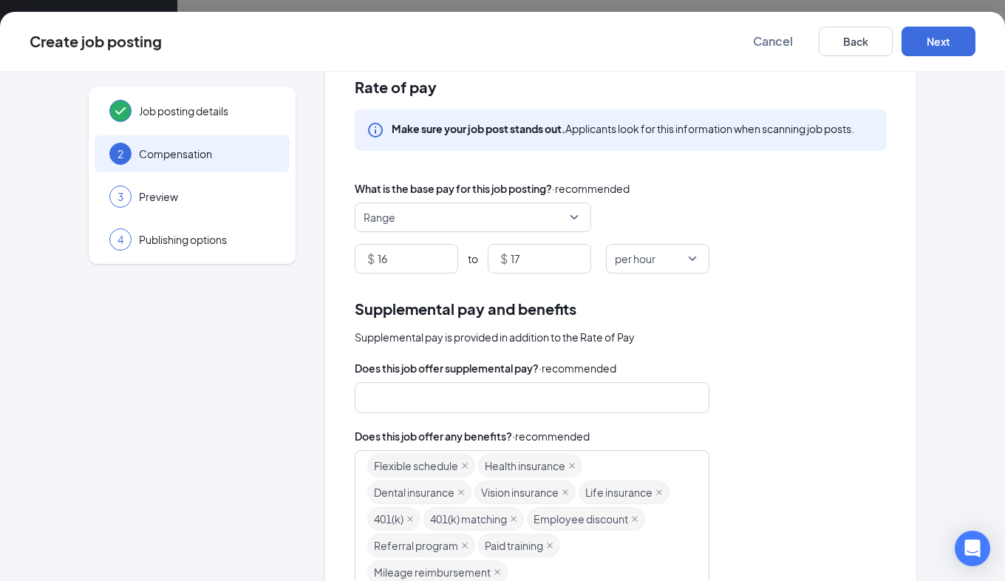
scroll to position [25, 0]
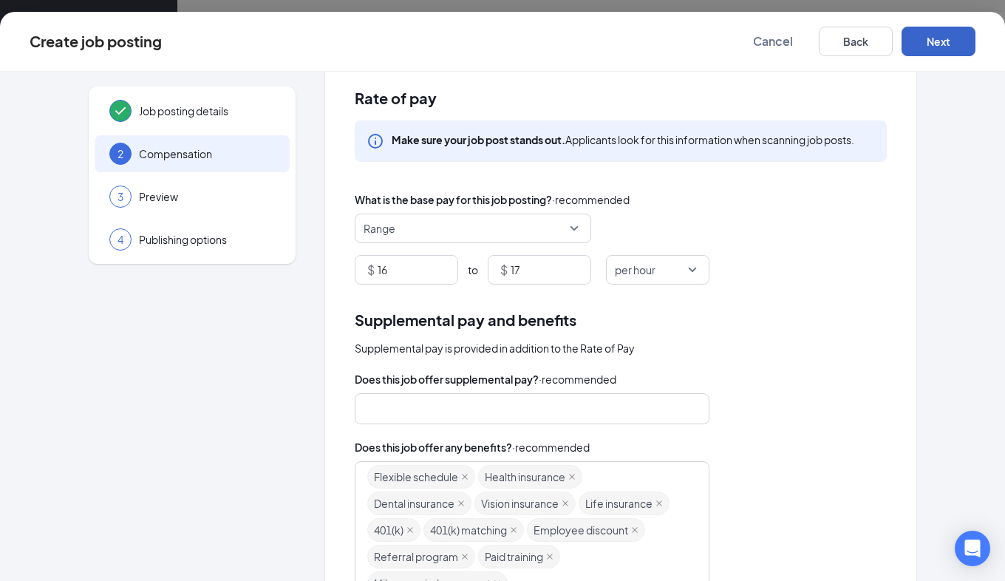
click at [953, 49] on button "Next" at bounding box center [939, 42] width 74 height 30
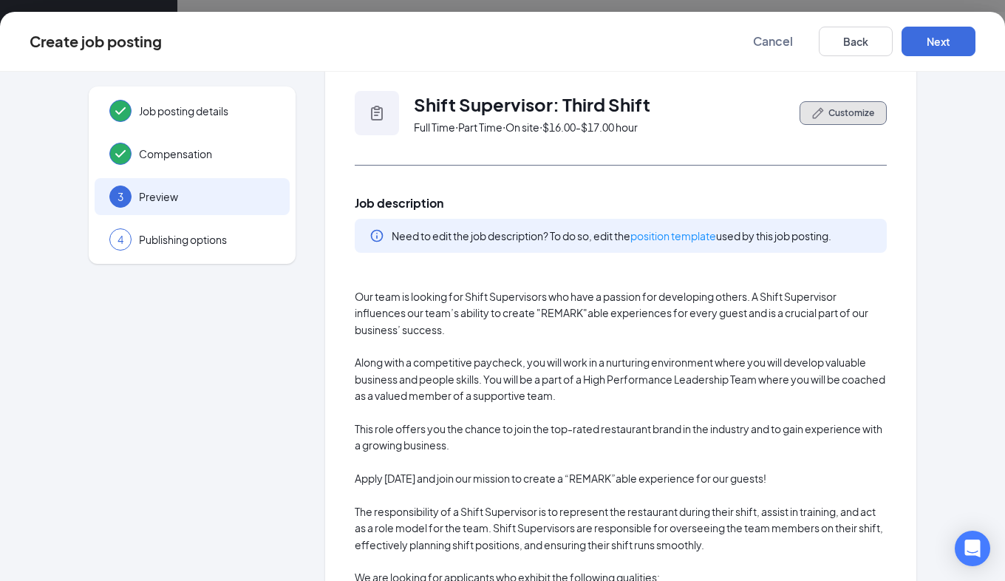
click at [842, 115] on span "Customize" at bounding box center [852, 112] width 46 height 13
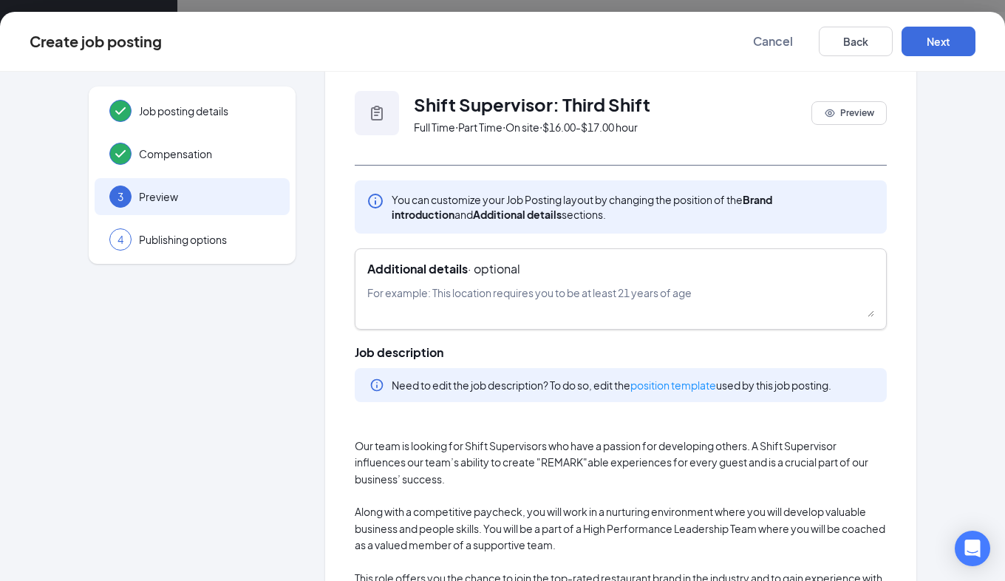
click at [549, 297] on textarea at bounding box center [620, 301] width 507 height 33
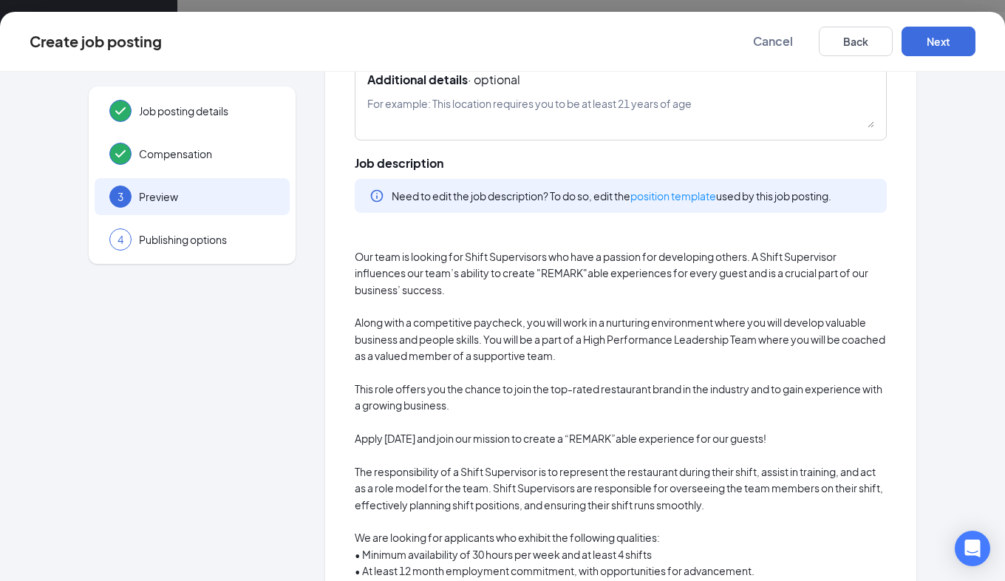
scroll to position [215, 0]
click at [674, 272] on p "Our team is looking for Shift Supervisors who have a passion for developing oth…" at bounding box center [621, 273] width 532 height 50
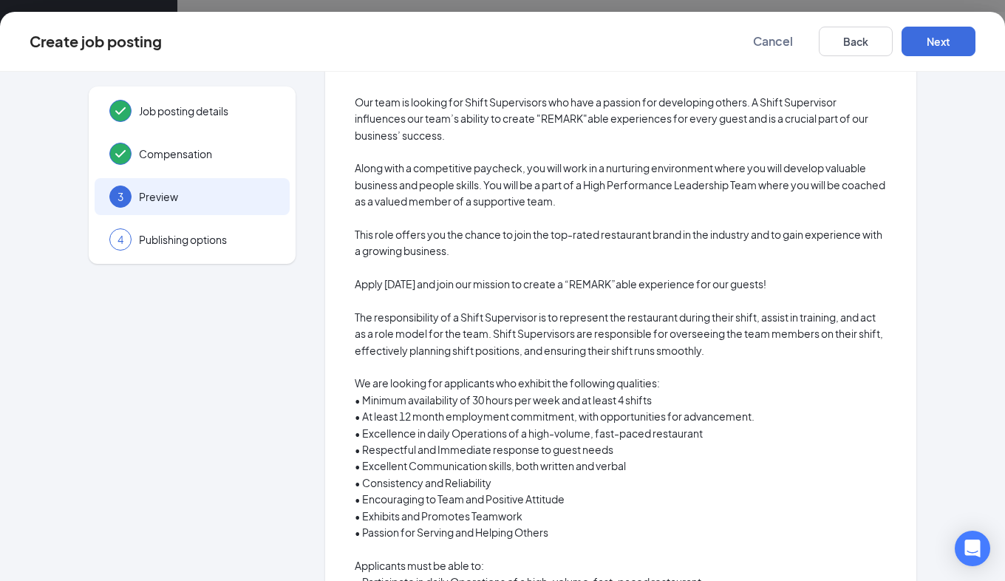
scroll to position [0, 0]
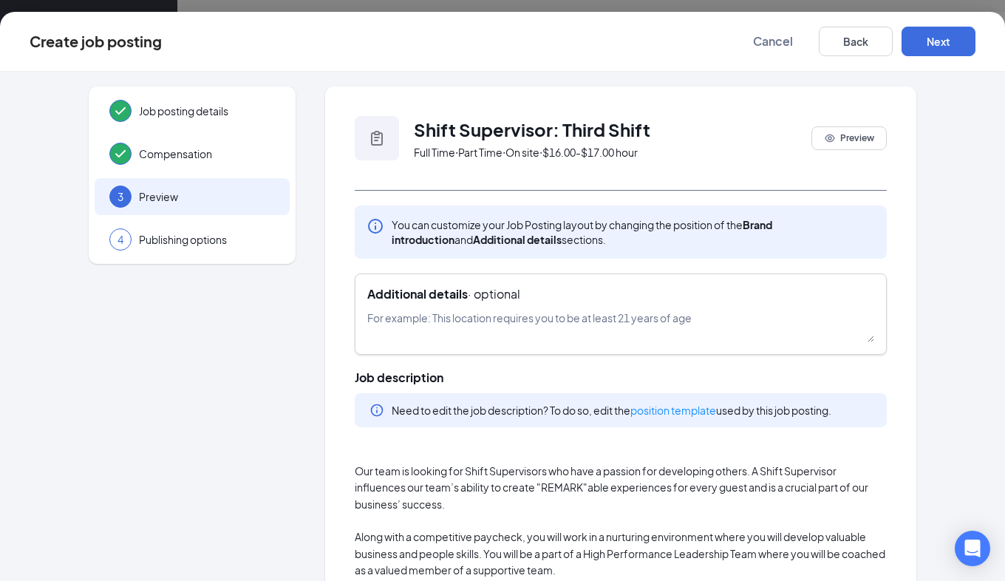
click at [524, 325] on textarea at bounding box center [620, 326] width 507 height 33
paste textarea "hours vary Monday to Saturday between 9:00pm - 2:30am"
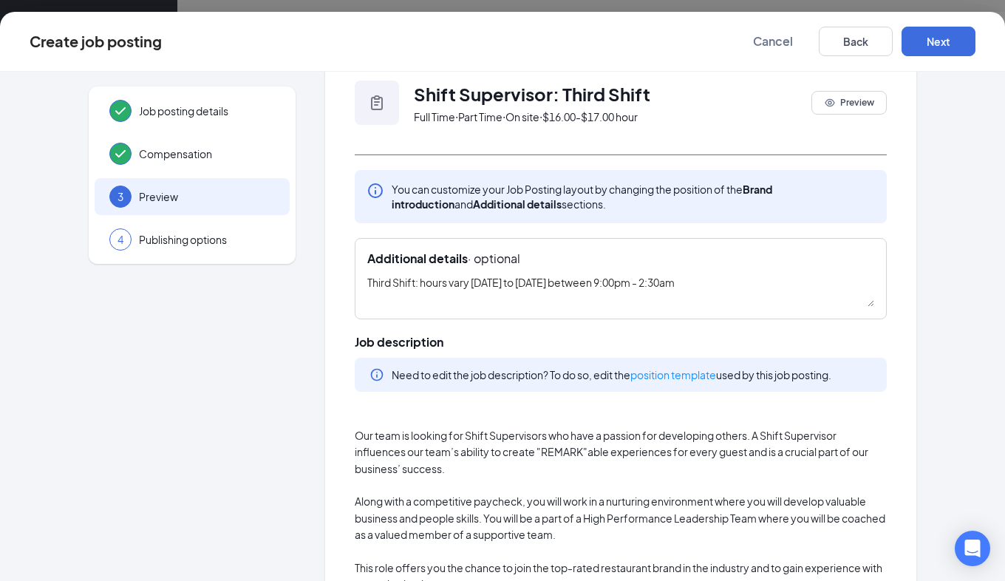
scroll to position [37, 0]
type textarea "Third Shift: hours vary Monday to Saturday between 9:00pm - 2:30am"
click at [947, 41] on button "Next" at bounding box center [939, 42] width 74 height 30
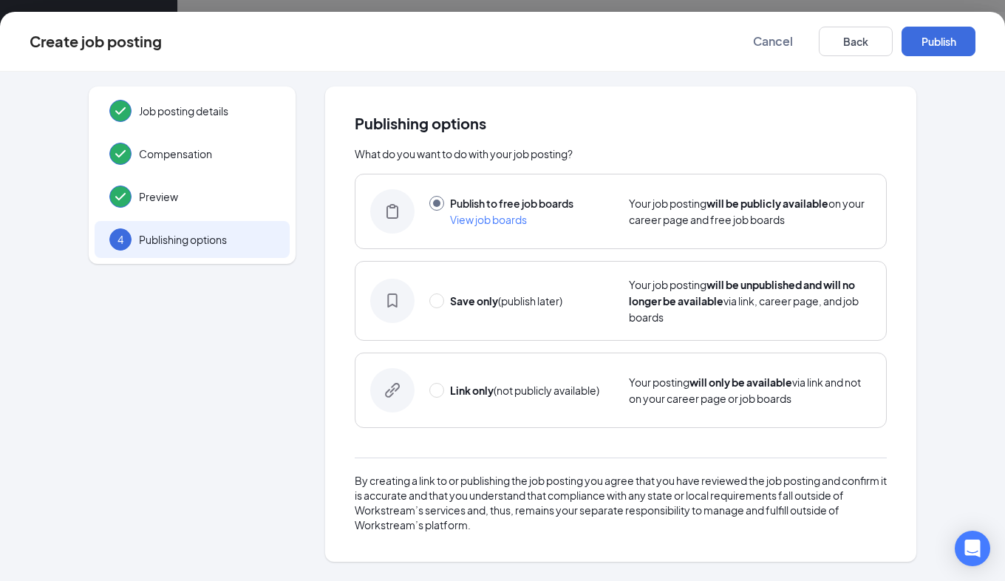
scroll to position [0, 0]
click at [934, 45] on button "Publish" at bounding box center [939, 42] width 74 height 30
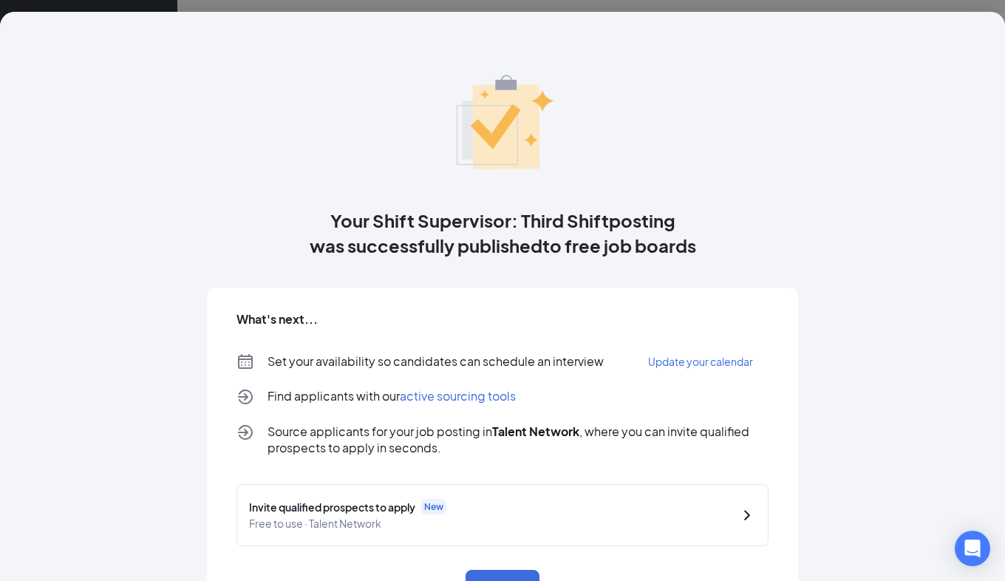
scroll to position [56, 0]
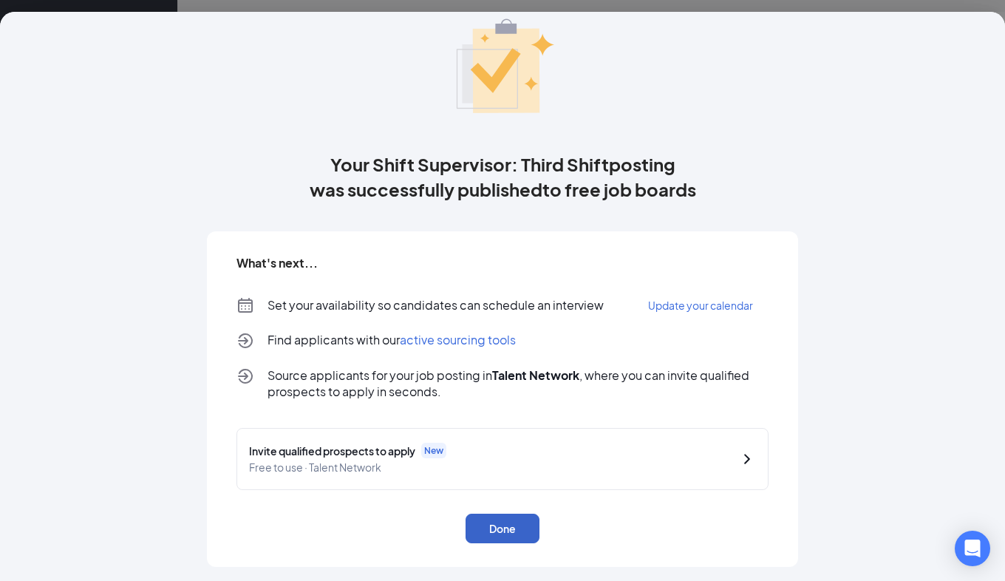
click at [500, 528] on button "Done" at bounding box center [503, 529] width 74 height 30
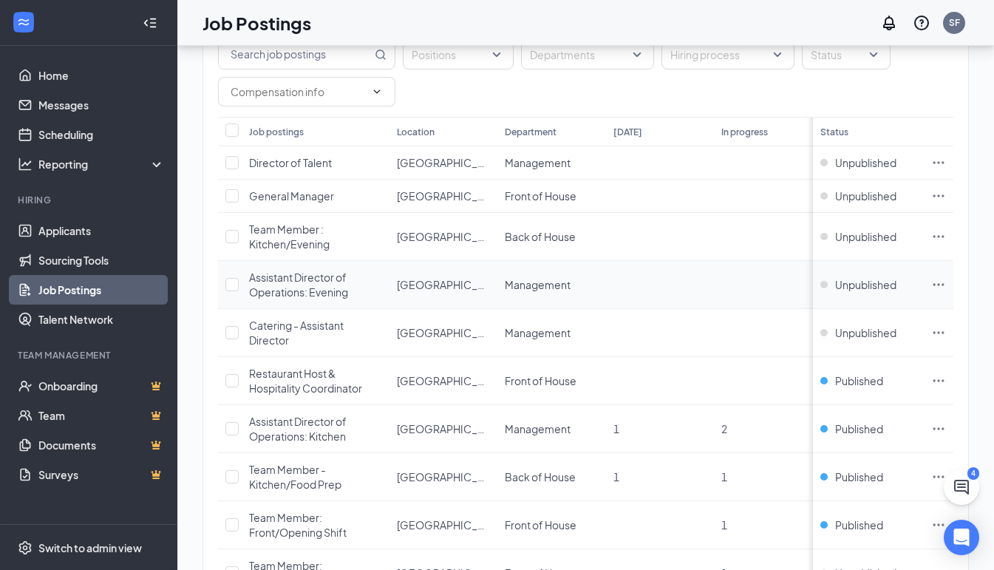
scroll to position [0, 1]
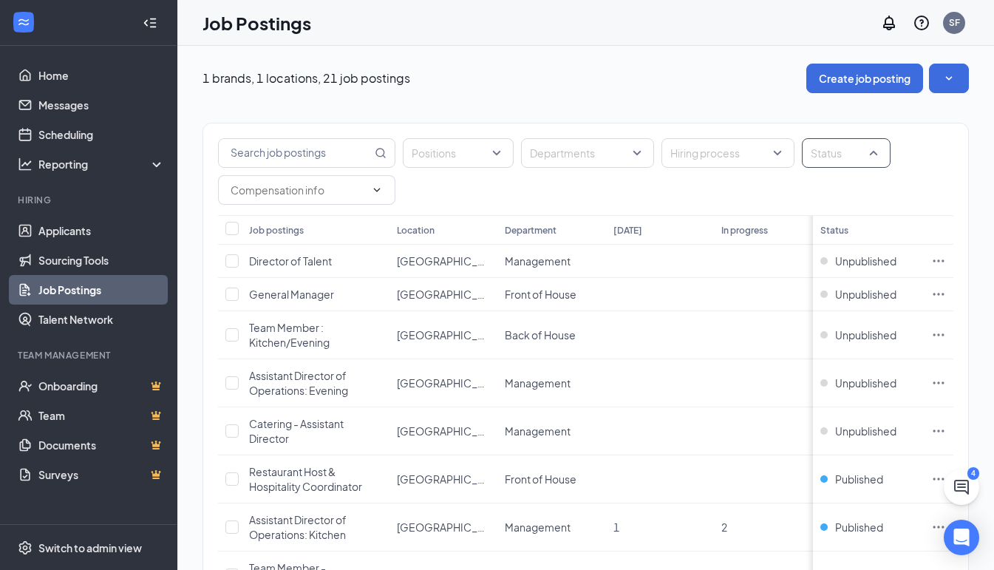
click at [861, 155] on div at bounding box center [839, 153] width 67 height 24
click at [825, 225] on div at bounding box center [820, 227] width 13 height 13
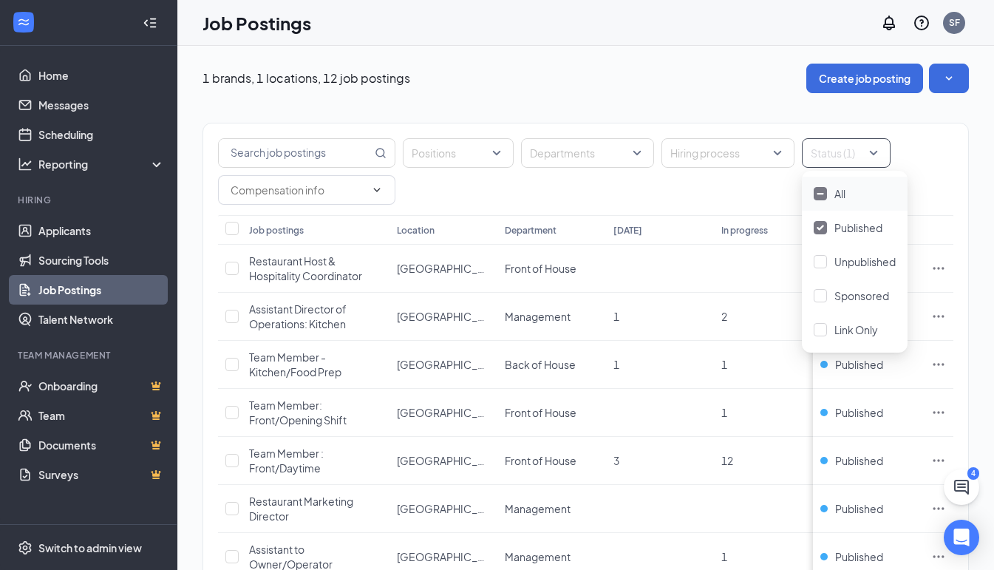
click at [934, 193] on div "Positions Departments Hiring process Status (1)" at bounding box center [586, 171] width 736 height 67
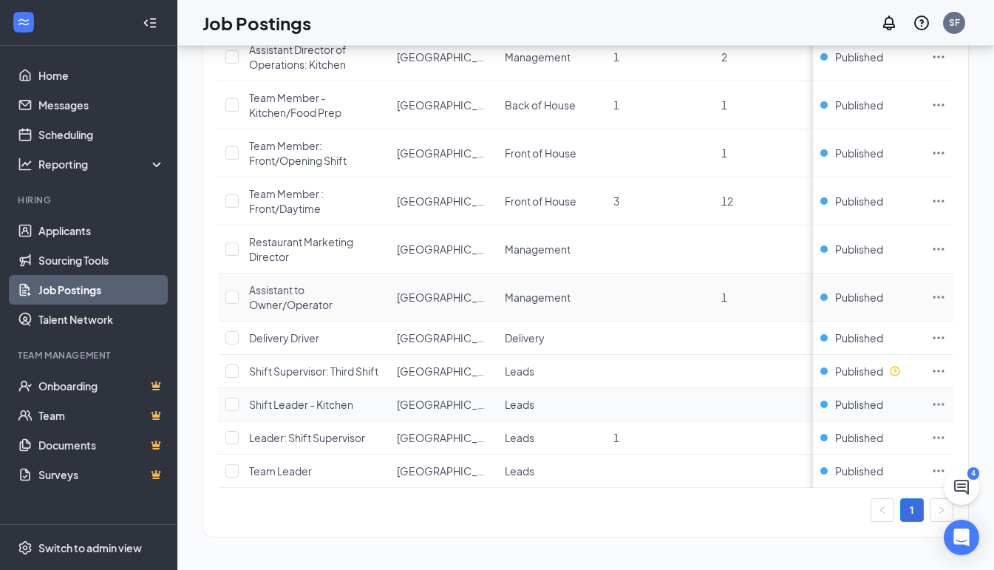
scroll to position [261, 0]
click at [943, 373] on icon "Ellipses" at bounding box center [938, 371] width 15 height 15
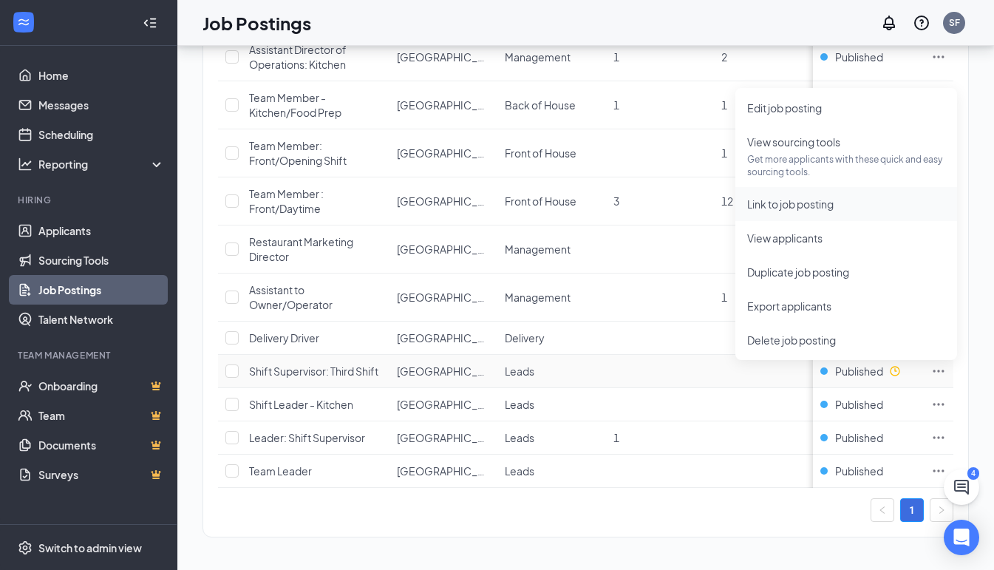
click at [786, 204] on span "Link to job posting" at bounding box center [790, 203] width 86 height 13
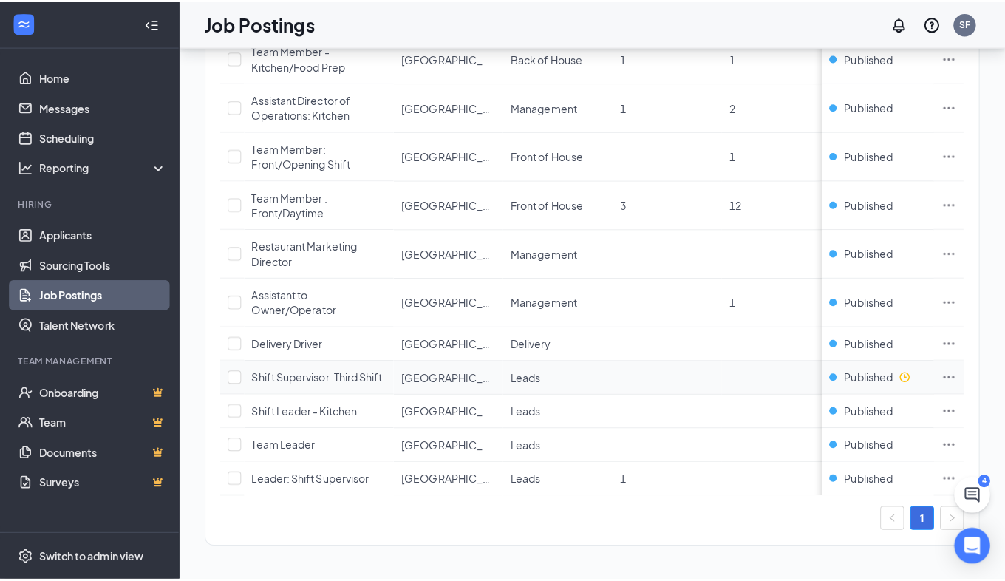
scroll to position [0, 0]
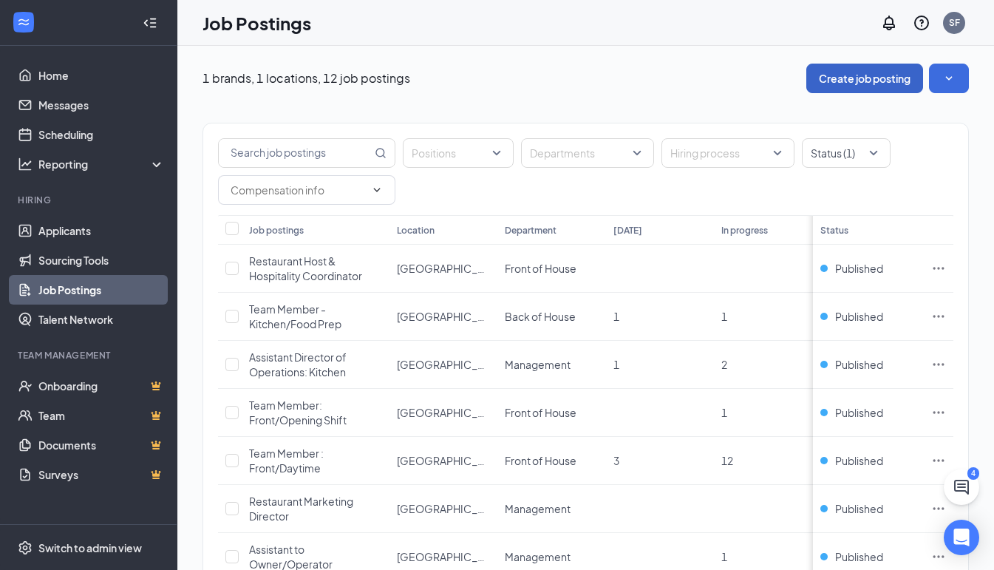
click at [852, 72] on button "Create job posting" at bounding box center [865, 79] width 117 height 30
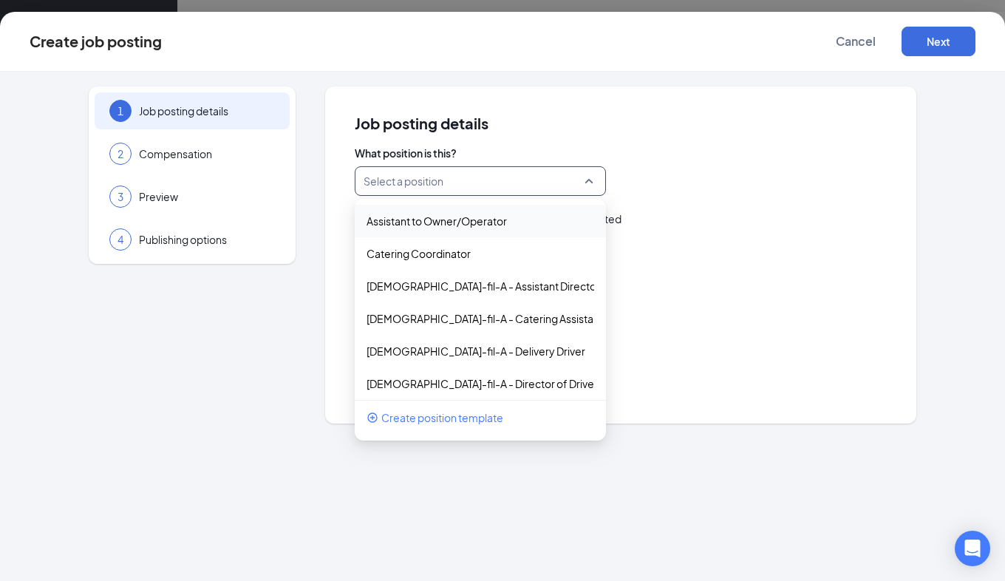
click at [428, 194] on input "search" at bounding box center [475, 181] width 223 height 28
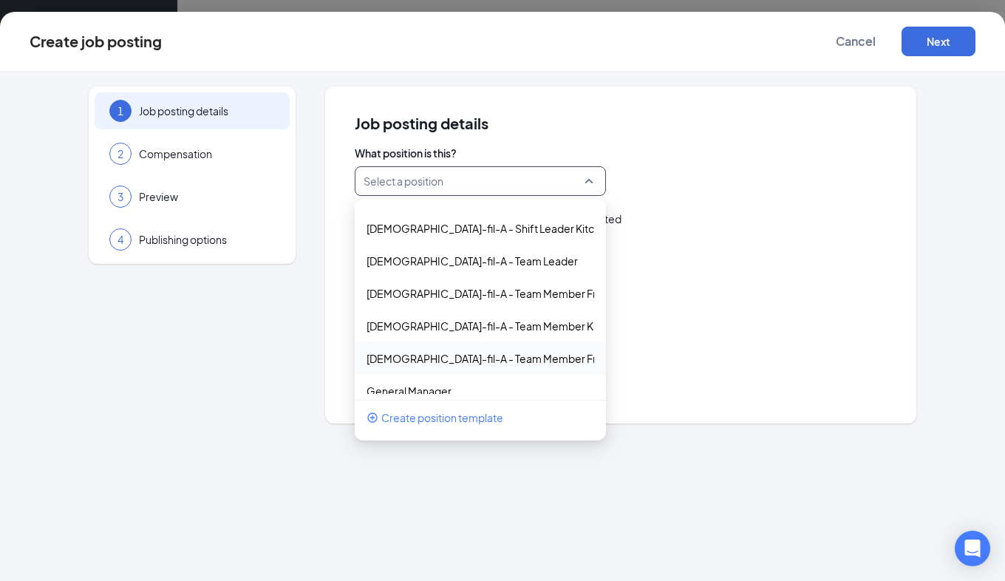
scroll to position [319, 0]
click at [492, 299] on p "Chick-fil-A - Team Member Front Daytime" at bounding box center [469, 292] width 204 height 15
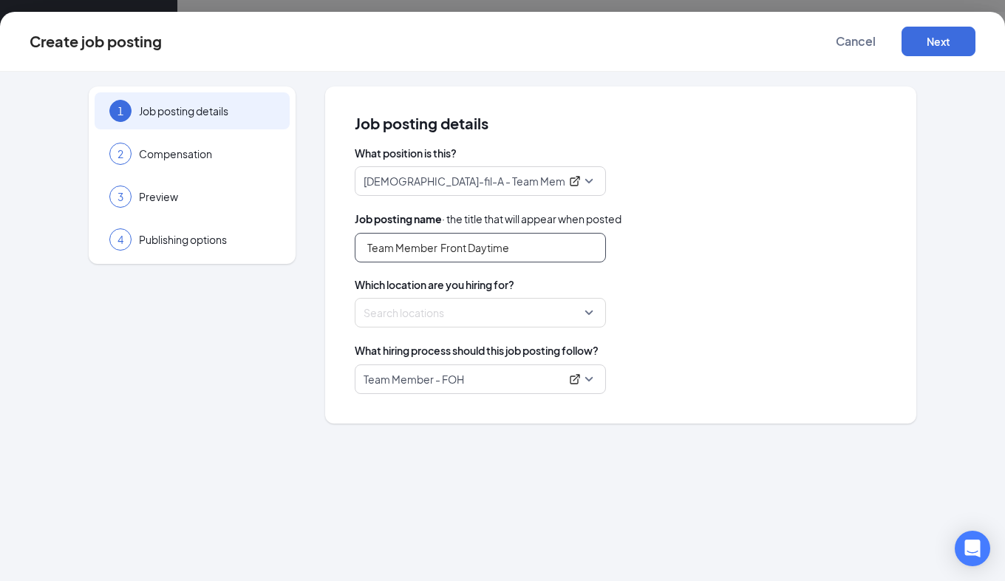
click at [475, 246] on input "Team Member Front Daytime" at bounding box center [480, 248] width 251 height 30
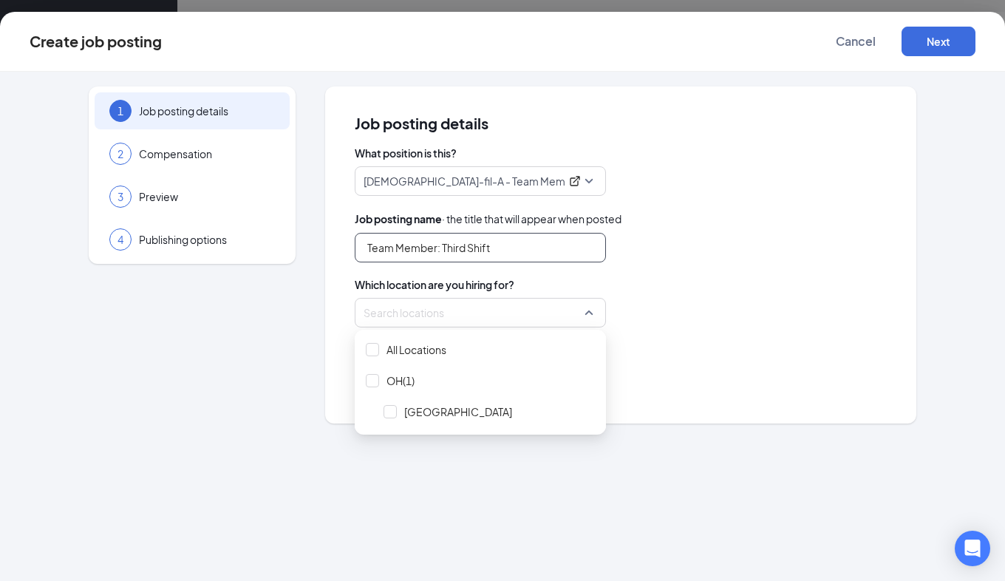
click at [472, 311] on div at bounding box center [475, 313] width 223 height 24
type input "Team Member: Third Shift"
click at [373, 377] on div at bounding box center [372, 380] width 13 height 13
click at [730, 398] on div "Job posting details What position is this? Chick-fil-A - Team Member Front Dayt…" at bounding box center [620, 254] width 591 height 337
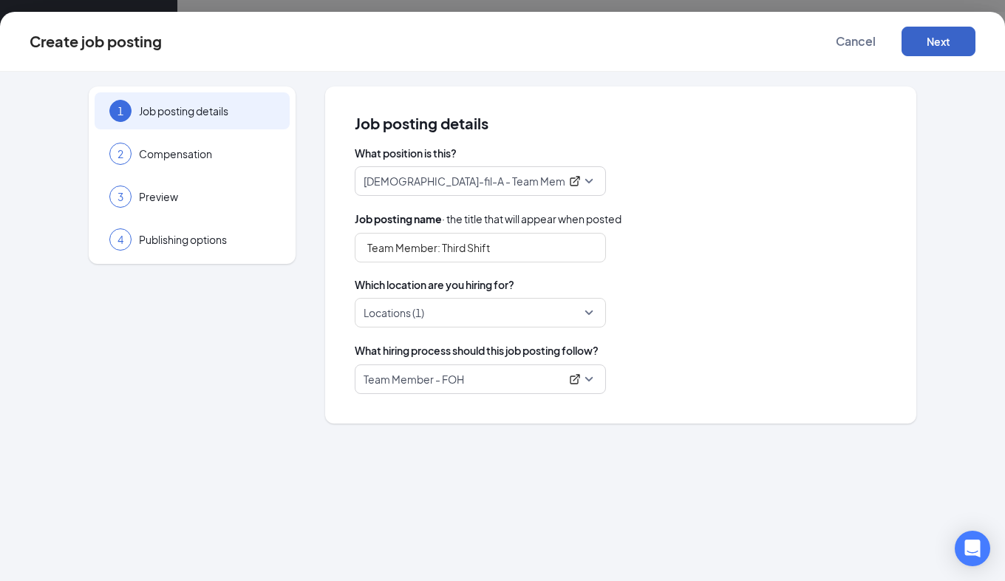
click at [957, 41] on button "Next" at bounding box center [939, 42] width 74 height 30
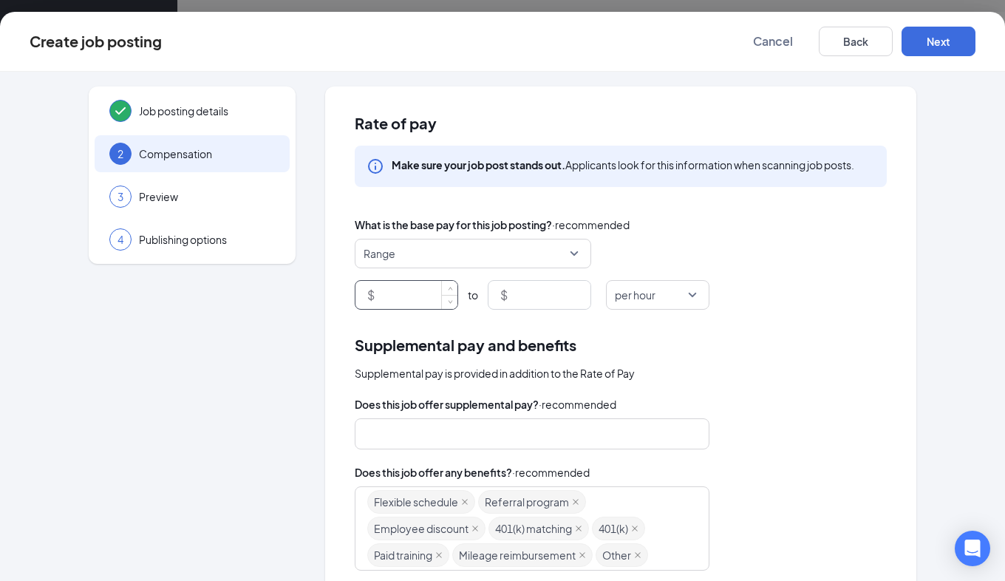
click at [410, 295] on input at bounding box center [418, 295] width 80 height 28
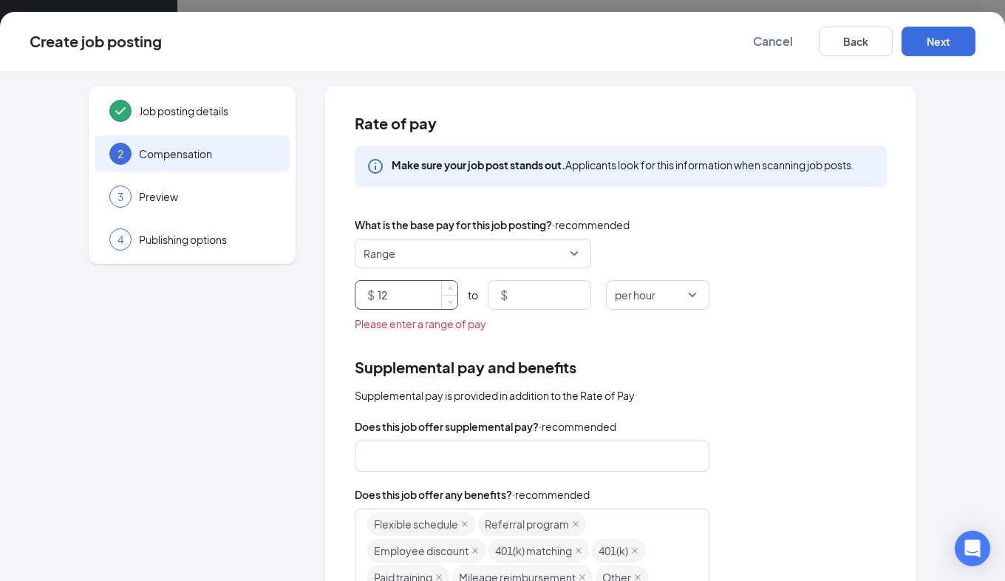
type input "12"
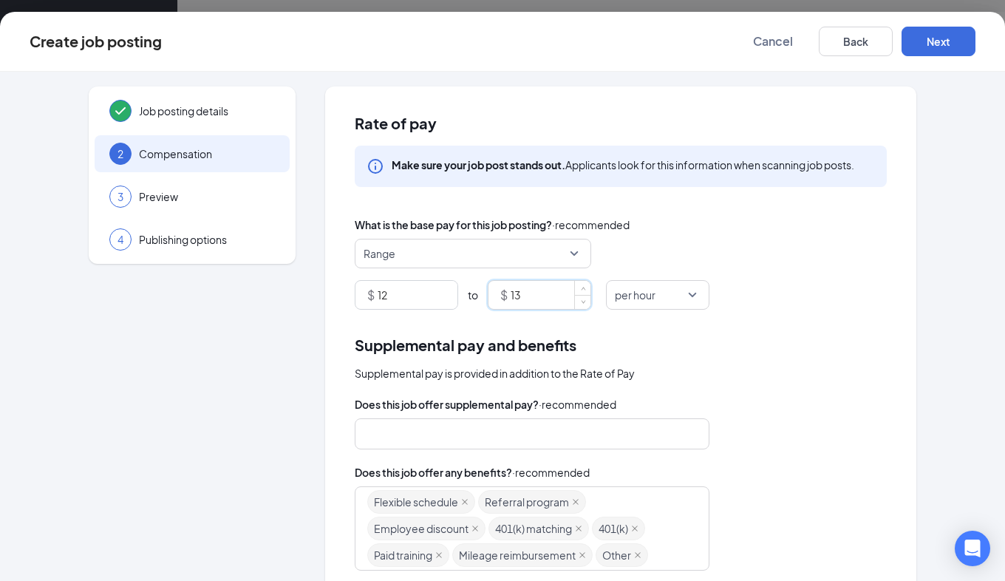
scroll to position [242, 0]
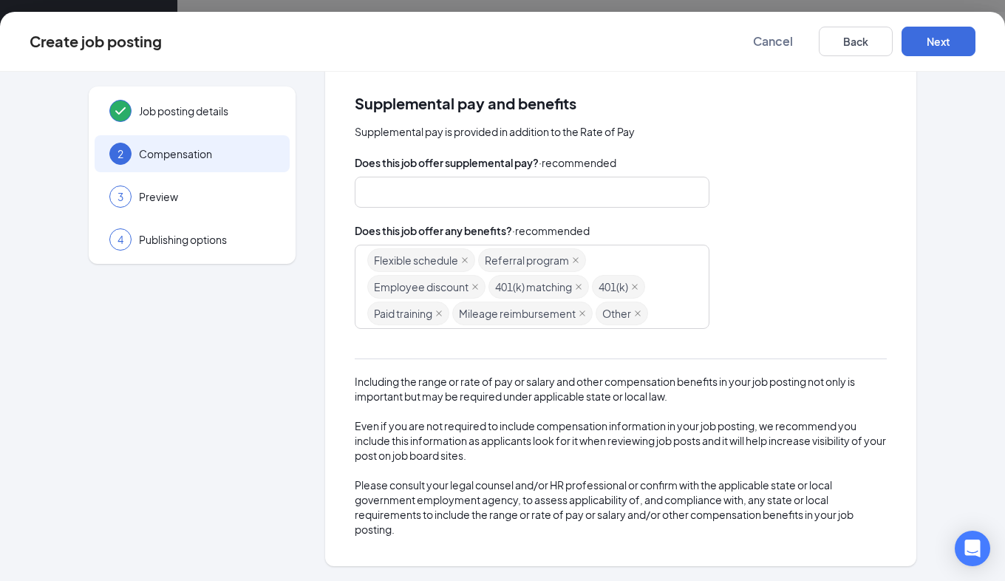
click at [676, 316] on div "Flexible schedule Referral program Employee discount 401(k) matching 401(k) Pai…" at bounding box center [525, 287] width 316 height 80
type input "13"
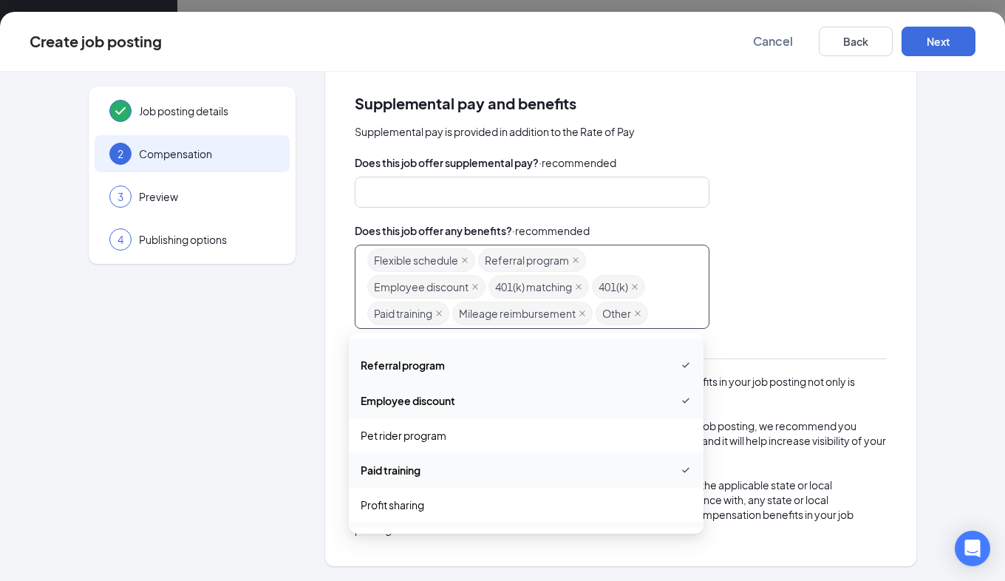
scroll to position [302, 0]
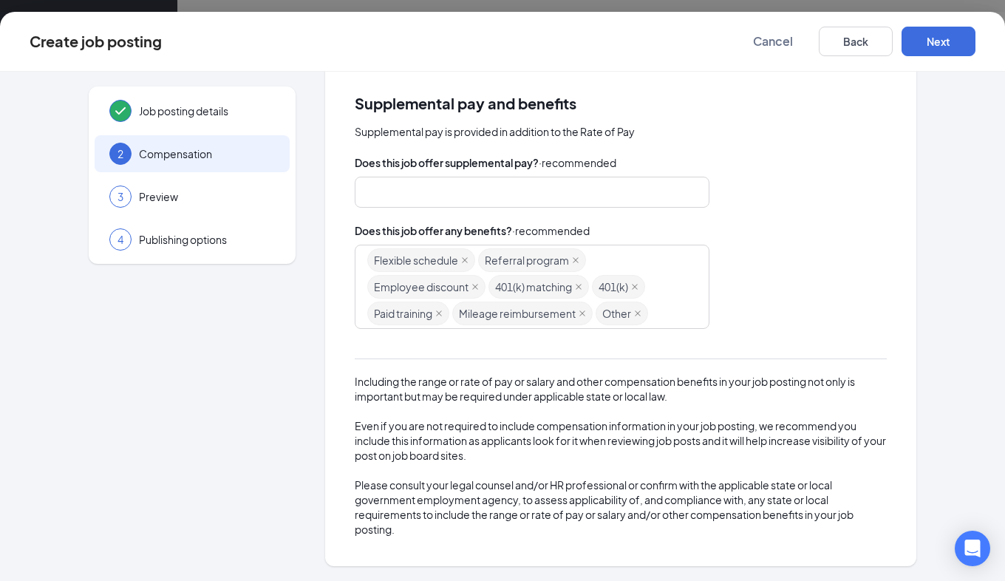
click at [830, 331] on div "Does this job offer supplemental pay? · recommended Does this job offer any ben…" at bounding box center [621, 346] width 532 height 382
click at [946, 48] on button "Next" at bounding box center [939, 42] width 74 height 30
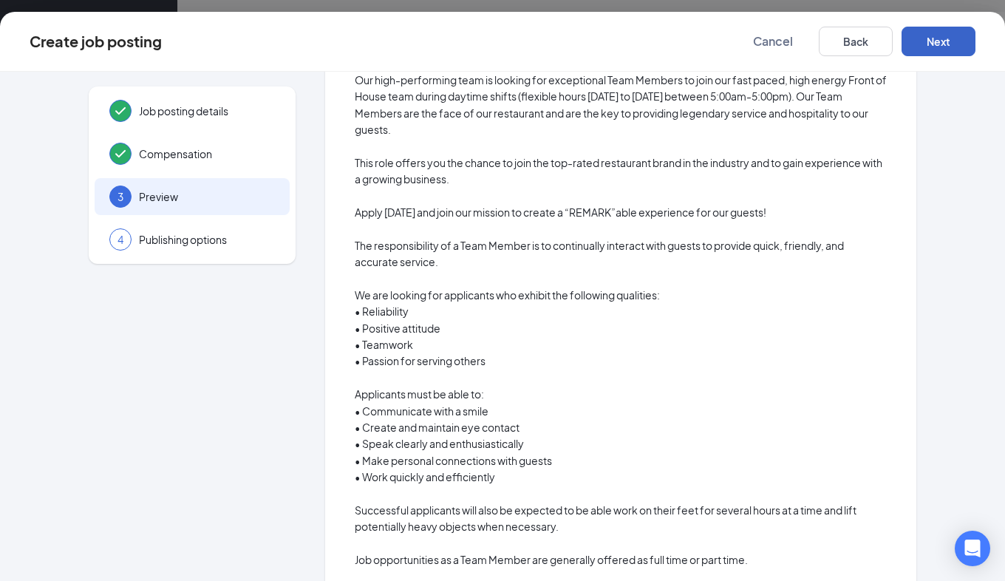
scroll to position [0, 0]
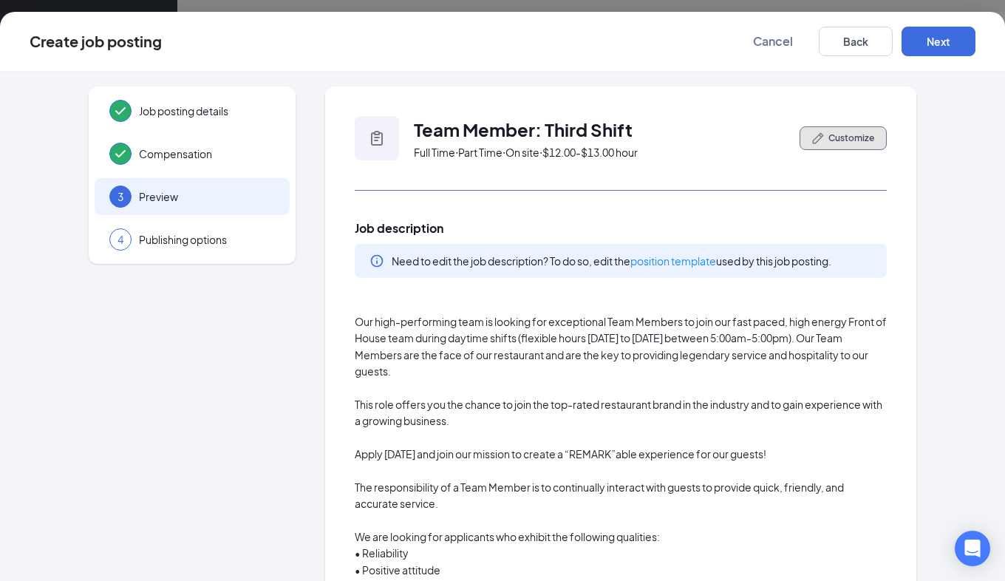
click at [829, 142] on span "Customize" at bounding box center [852, 138] width 46 height 13
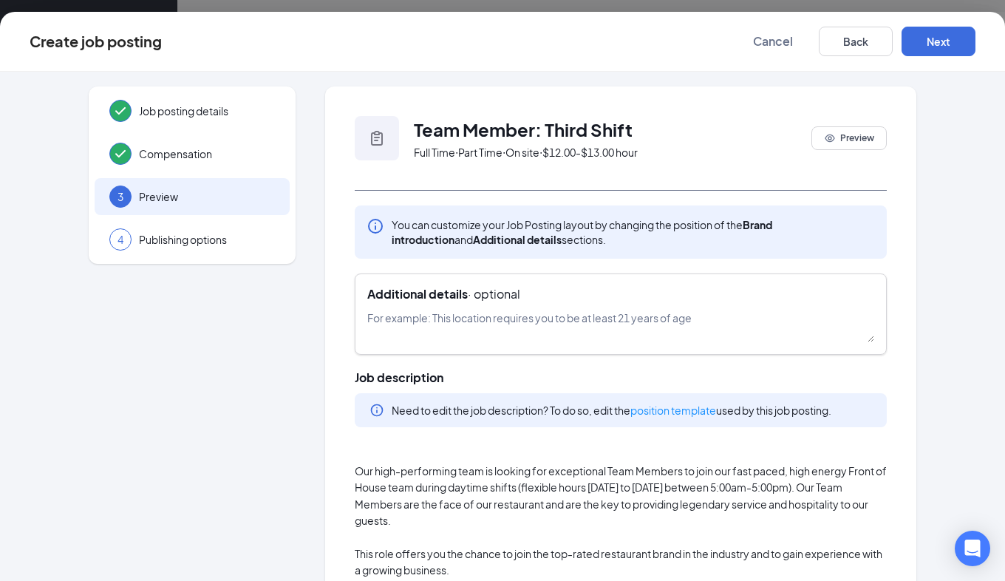
click at [486, 319] on textarea at bounding box center [620, 326] width 507 height 33
paste textarea "hours vary Monday to Saturday between 9:00pm - 2:30am"
click at [367, 319] on textarea "hours vary Monday to Saturday between 9:00pm - 2:30am" at bounding box center [620, 326] width 507 height 33
type textarea "Third Shift: hours vary Monday to Saturday between 9:00pm - 2:30am"
click at [932, 47] on button "Next" at bounding box center [939, 42] width 74 height 30
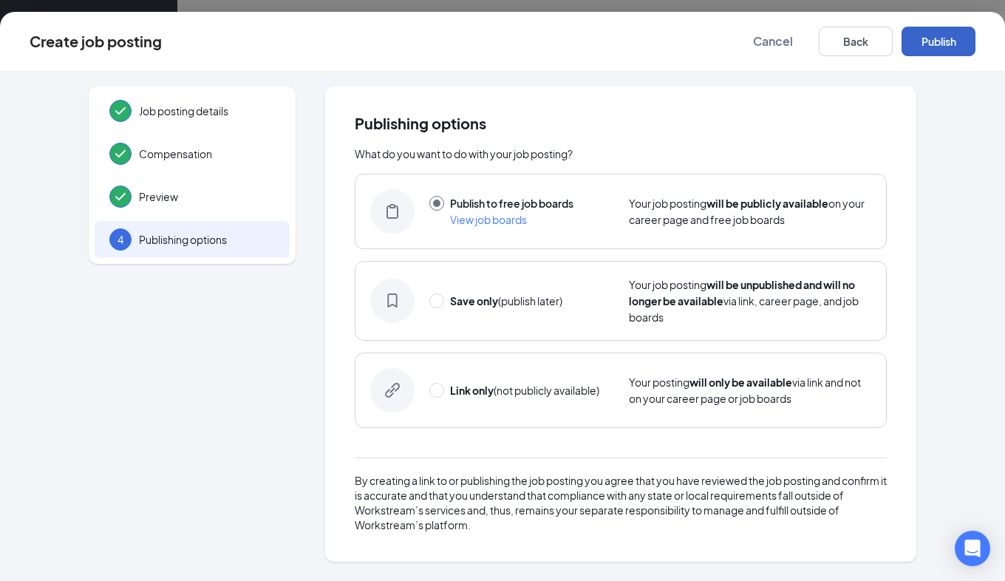
click at [937, 47] on button "Publish" at bounding box center [939, 42] width 74 height 30
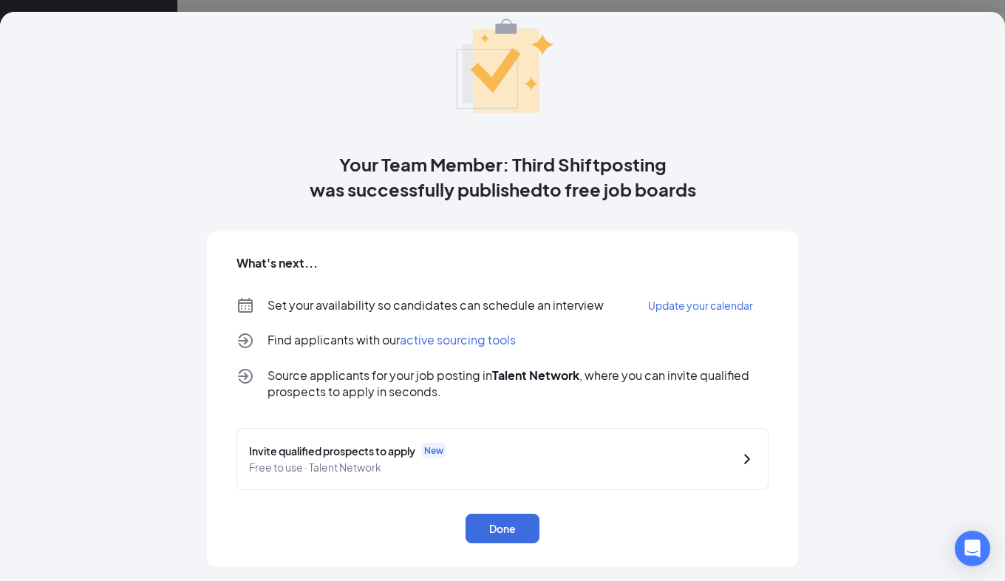
scroll to position [56, 0]
click at [503, 531] on button "Done" at bounding box center [503, 529] width 74 height 30
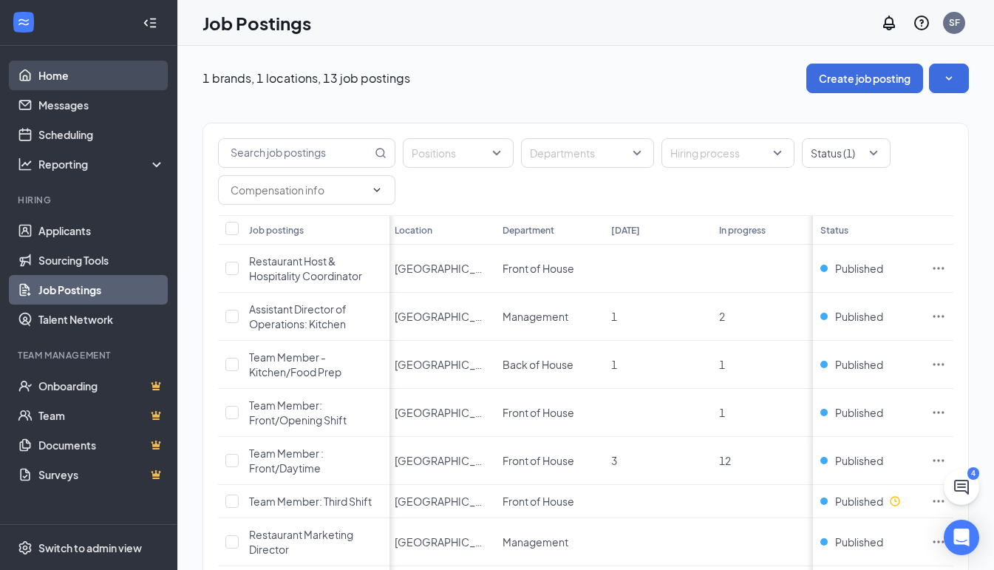
click at [90, 72] on link "Home" at bounding box center [101, 76] width 126 height 30
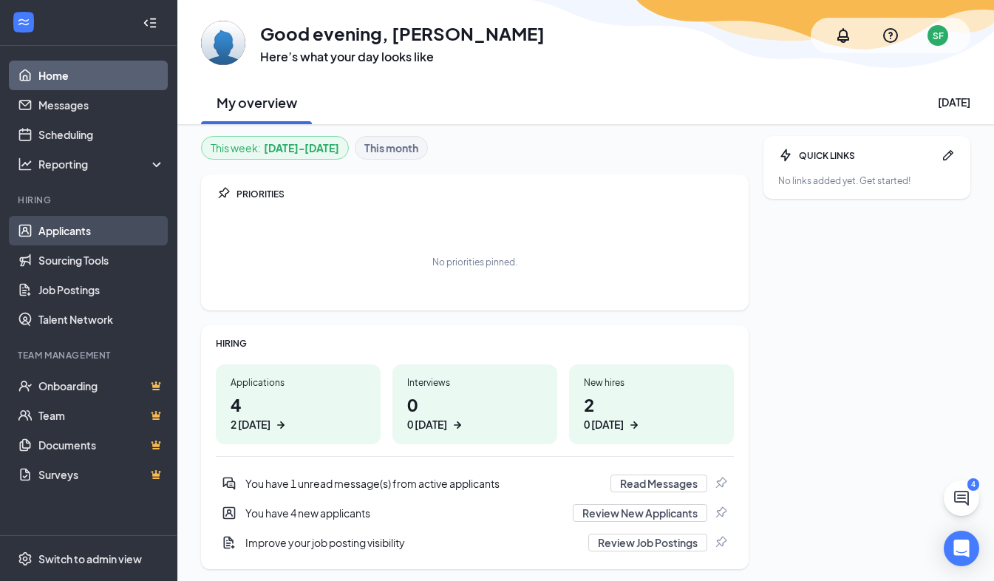
click at [77, 222] on link "Applicants" at bounding box center [101, 231] width 126 height 30
